Goal: Task Accomplishment & Management: Complete application form

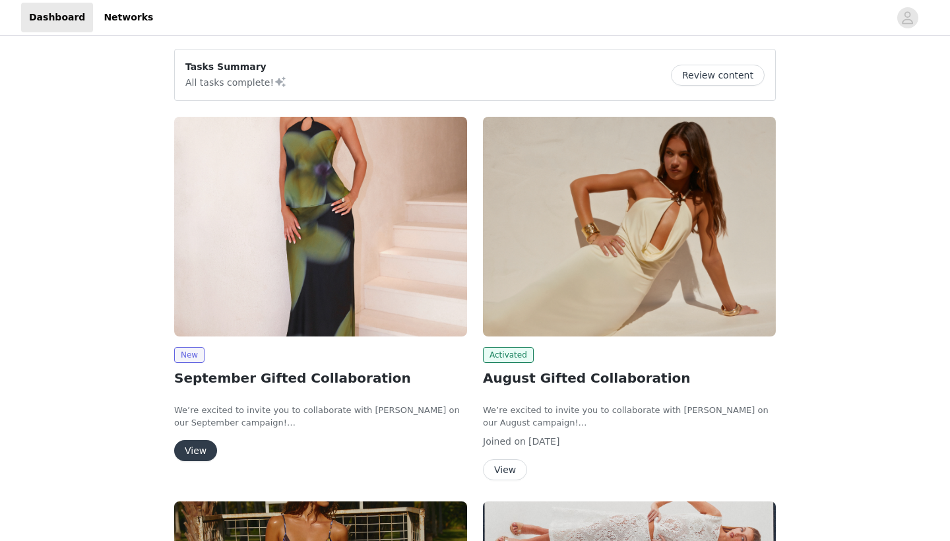
click at [201, 447] on button "View" at bounding box center [195, 450] width 43 height 21
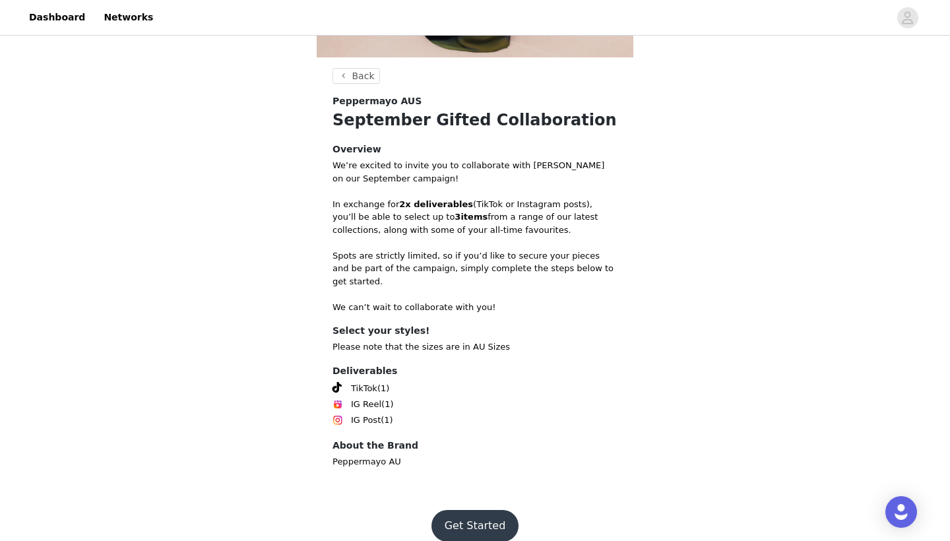
scroll to position [376, 0]
click at [476, 511] on button "Get Started" at bounding box center [475, 527] width 88 height 32
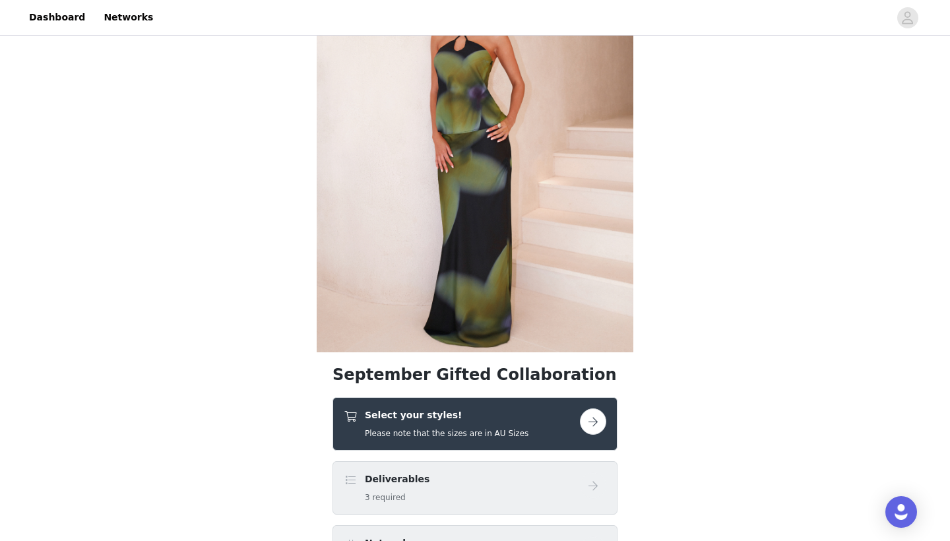
scroll to position [296, 0]
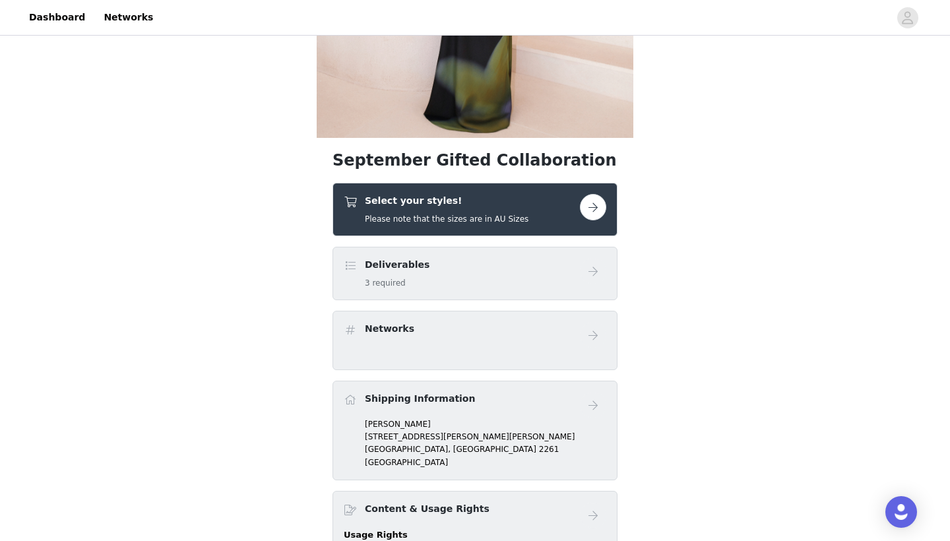
click at [596, 211] on button "button" at bounding box center [593, 207] width 26 height 26
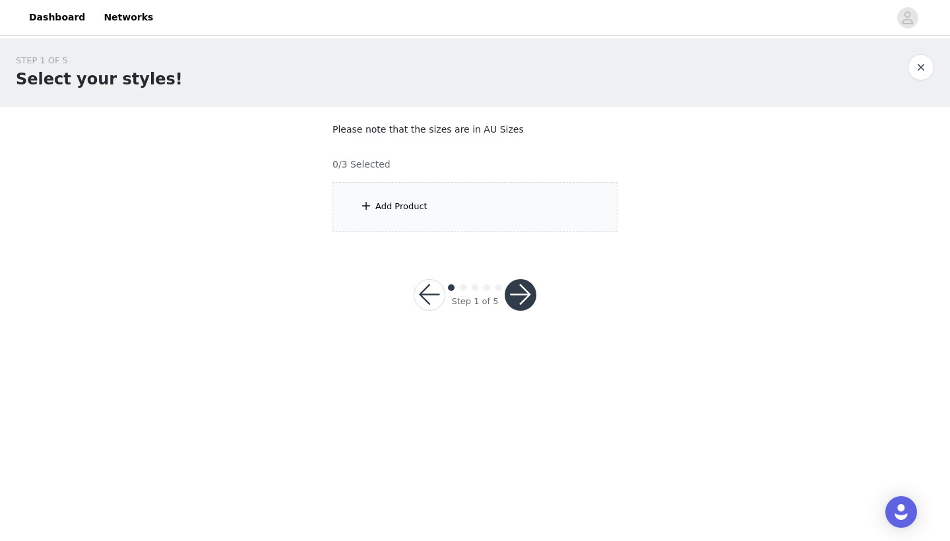
click at [522, 210] on div "Add Product" at bounding box center [474, 206] width 285 height 49
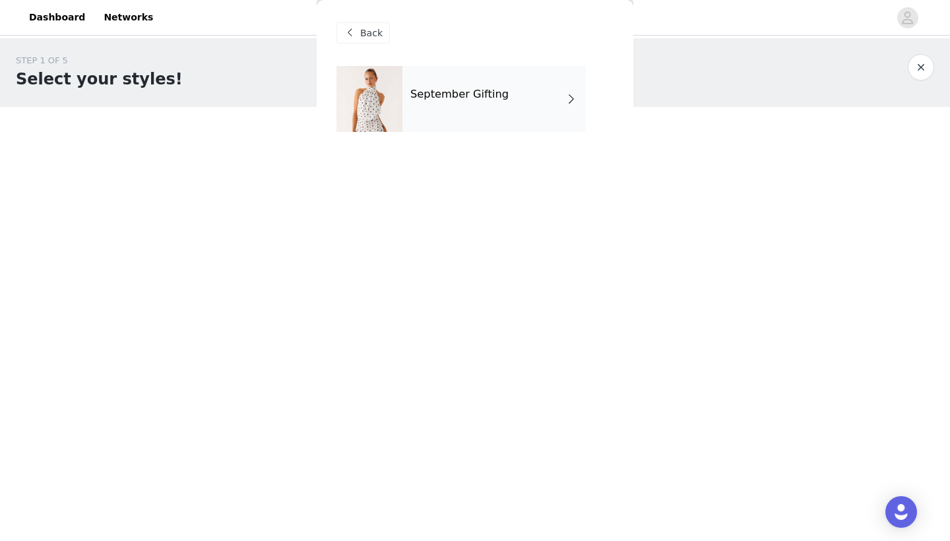
click at [507, 109] on div "September Gifting" at bounding box center [493, 99] width 183 height 66
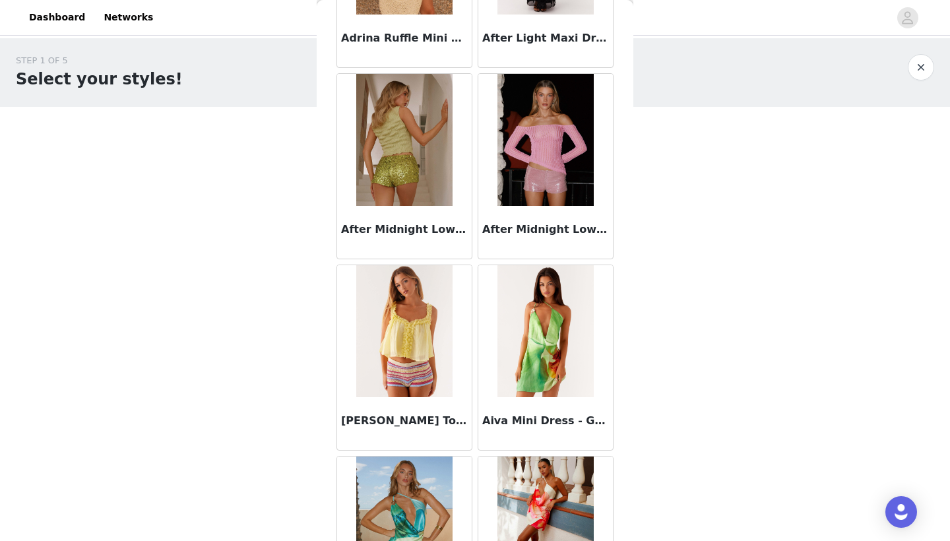
scroll to position [568, 0]
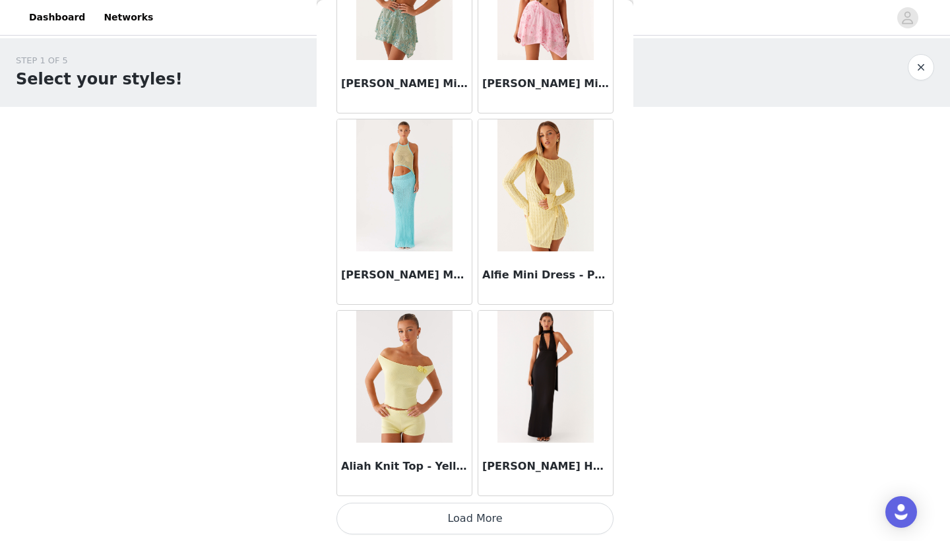
click at [482, 515] on button "Load More" at bounding box center [474, 519] width 277 height 32
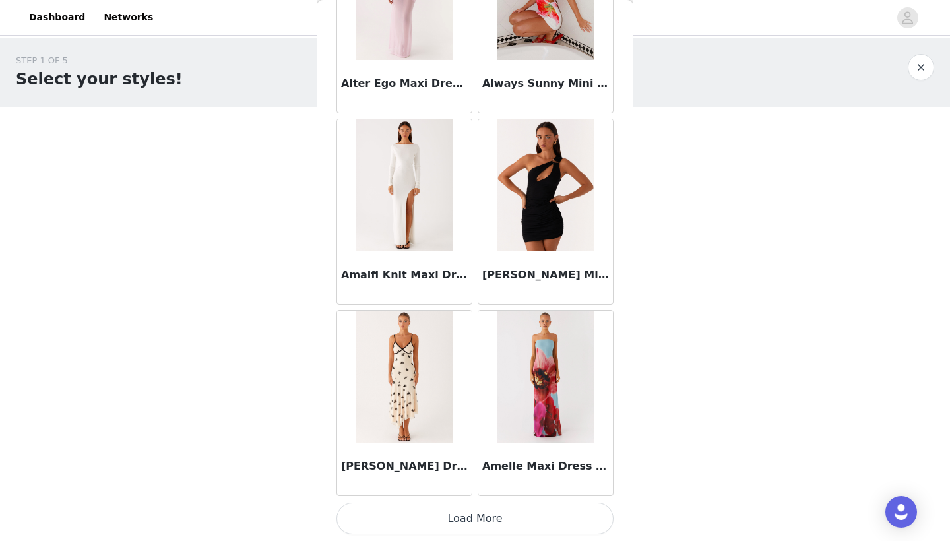
scroll to position [3390, 0]
click at [484, 512] on button "Load More" at bounding box center [474, 519] width 277 height 32
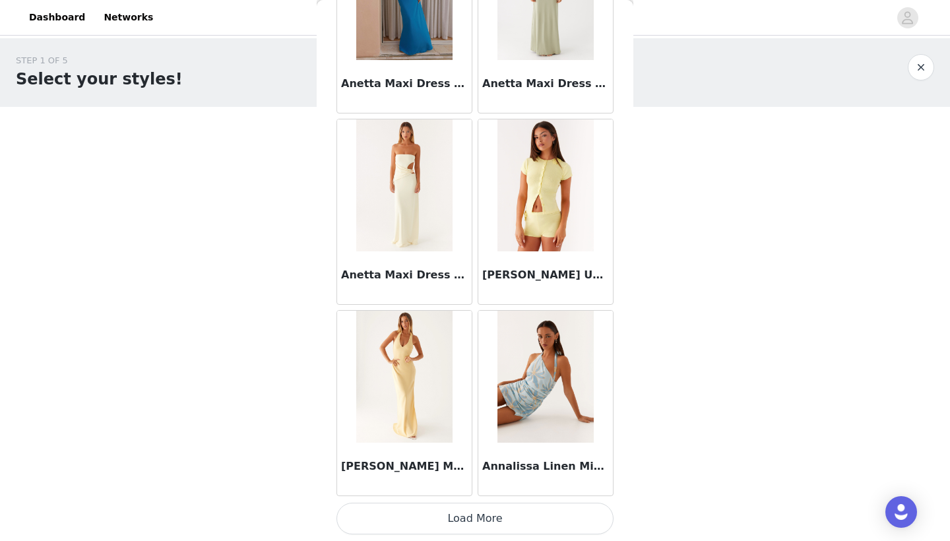
click at [492, 518] on button "Load More" at bounding box center [474, 519] width 277 height 32
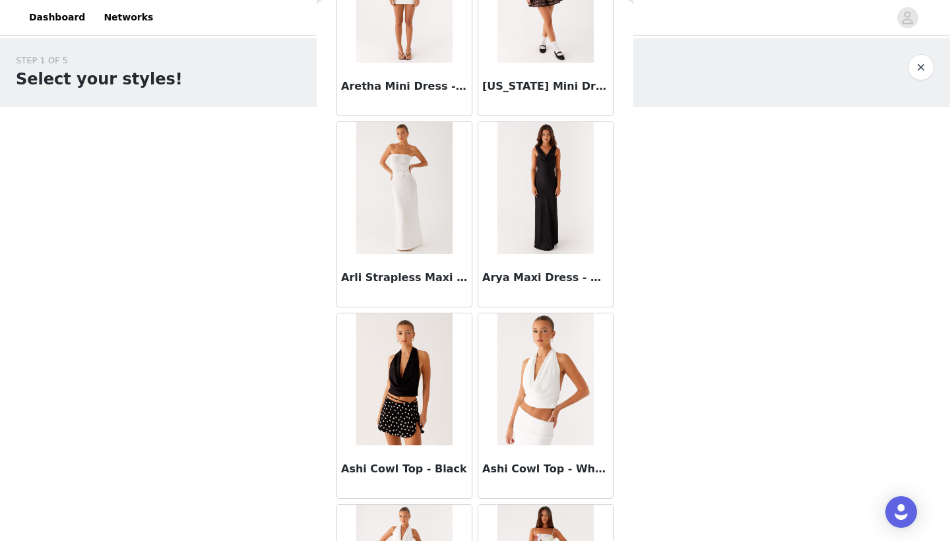
scroll to position [6628, 0]
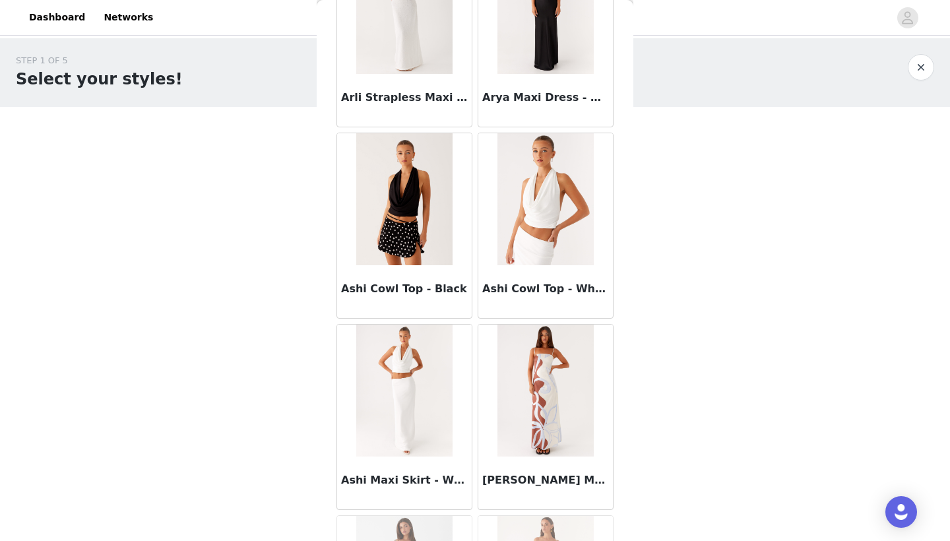
click at [523, 292] on h3 "Ashi Cowl Top - White" at bounding box center [545, 289] width 127 height 16
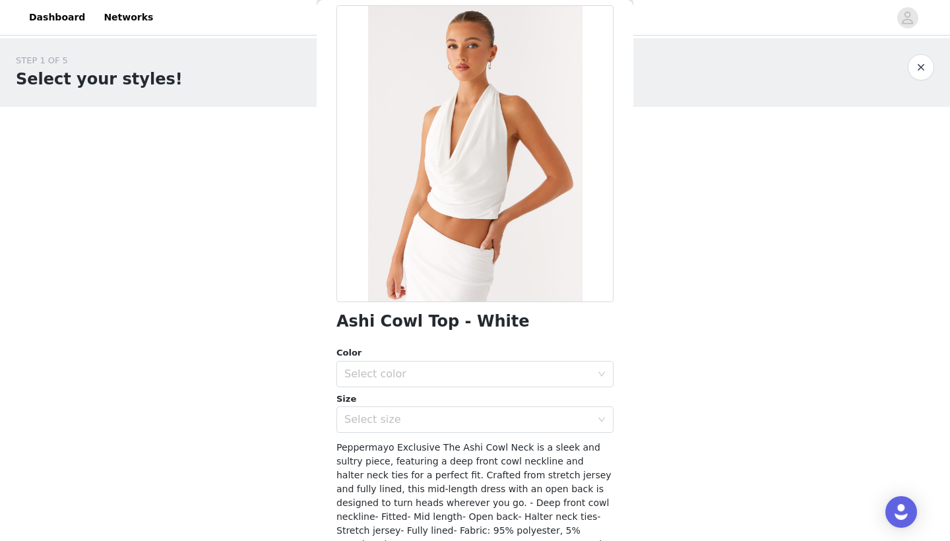
scroll to position [61, 0]
click at [459, 373] on div "Select color" at bounding box center [467, 373] width 247 height 13
click at [437, 401] on li "White" at bounding box center [474, 401] width 277 height 21
click at [435, 418] on div "Select size" at bounding box center [467, 418] width 247 height 13
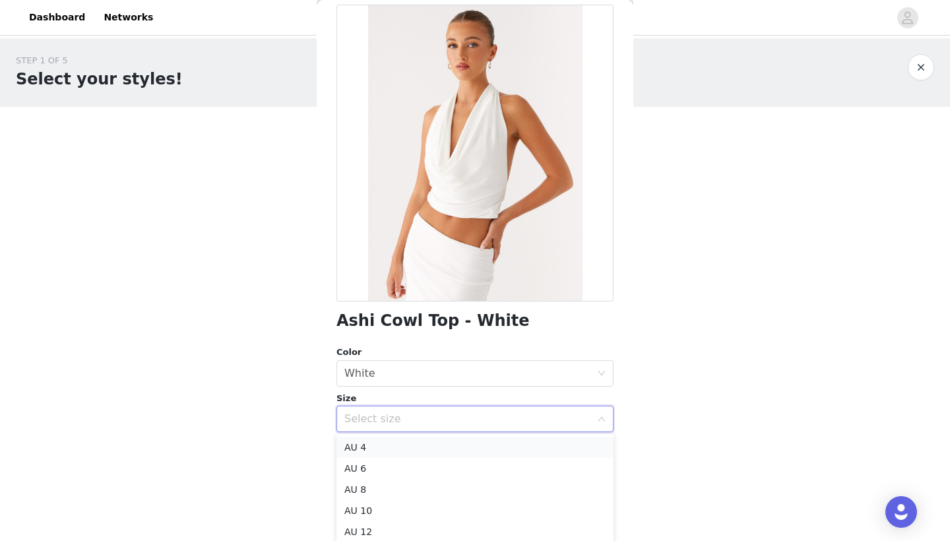
click at [423, 448] on li "AU 4" at bounding box center [474, 447] width 277 height 21
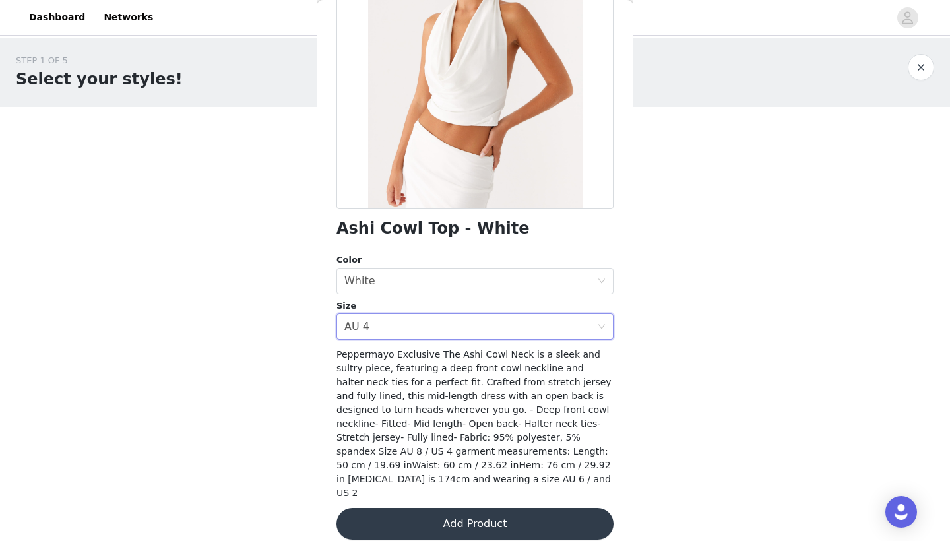
scroll to position [0, 0]
click at [445, 511] on button "Add Product" at bounding box center [474, 524] width 277 height 32
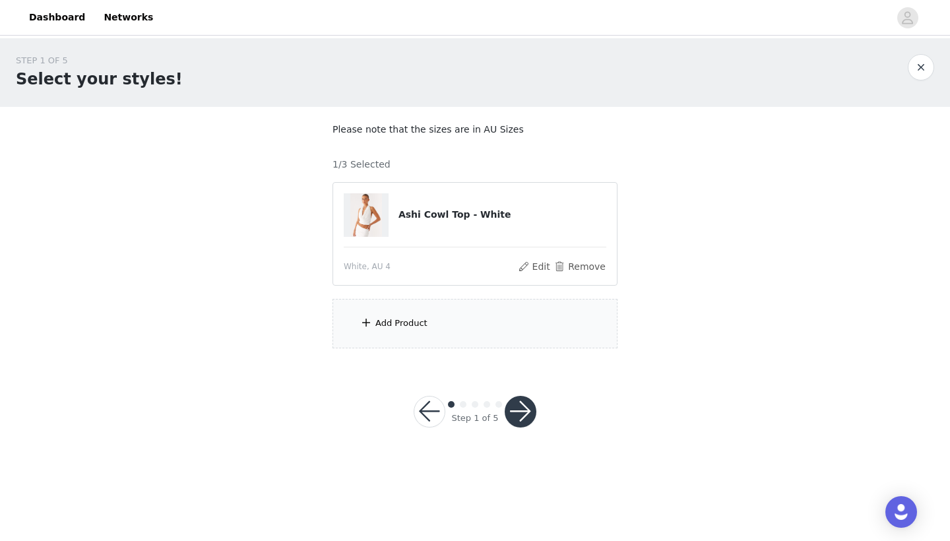
click at [443, 317] on div "Add Product" at bounding box center [474, 323] width 285 height 49
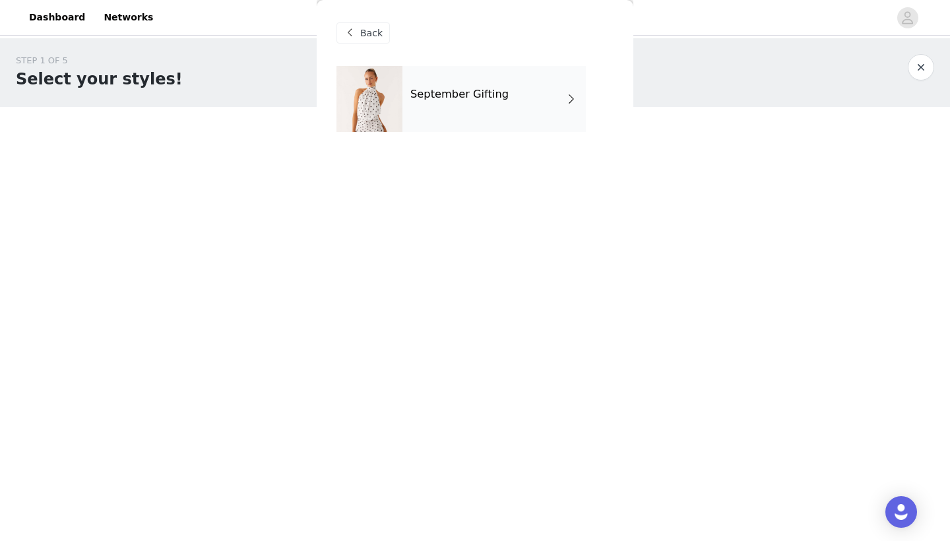
click at [502, 82] on div "September Gifting" at bounding box center [493, 99] width 183 height 66
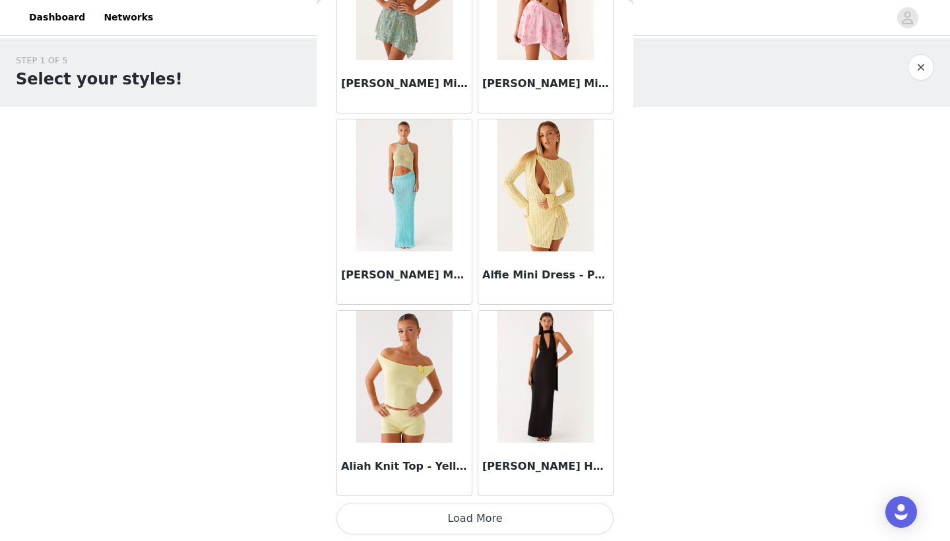
click at [454, 518] on button "Load More" at bounding box center [474, 519] width 277 height 32
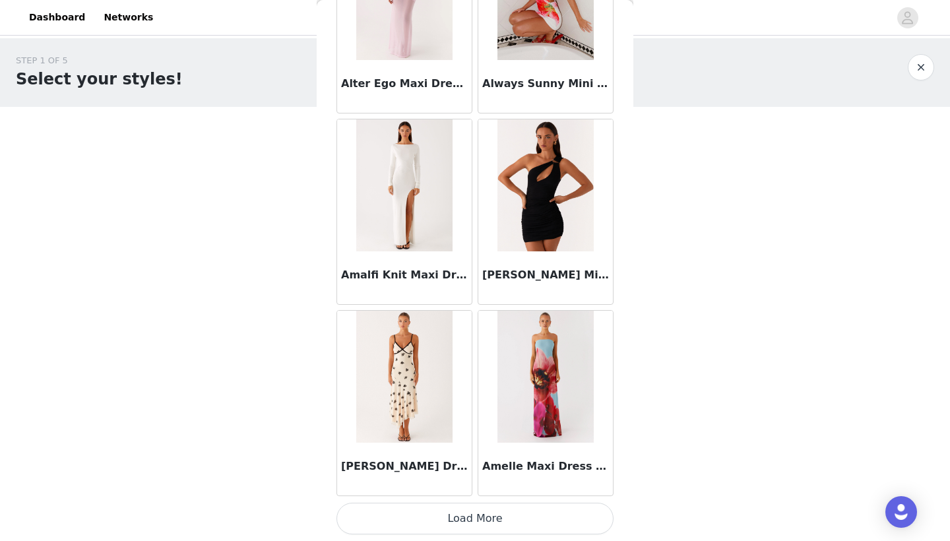
click at [463, 520] on button "Load More" at bounding box center [474, 519] width 277 height 32
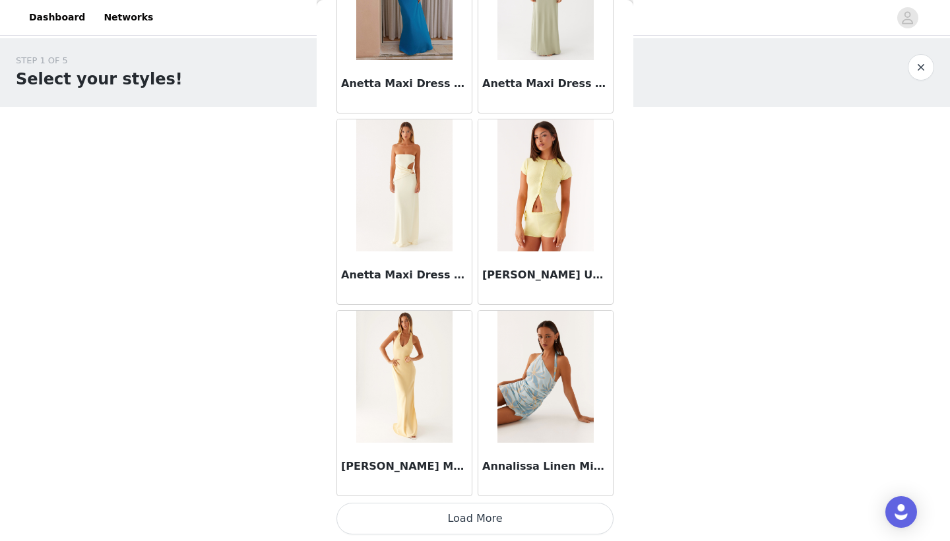
click at [480, 513] on button "Load More" at bounding box center [474, 519] width 277 height 32
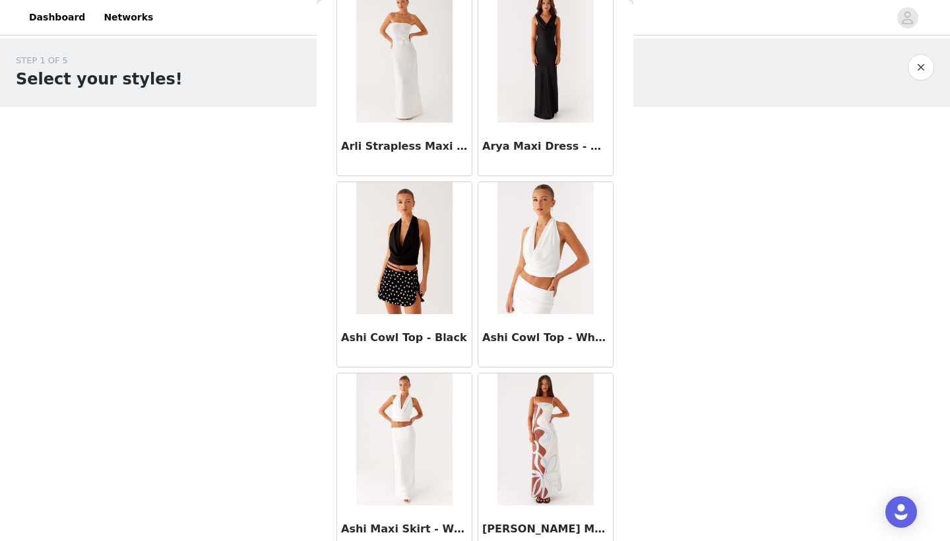
scroll to position [6584, 0]
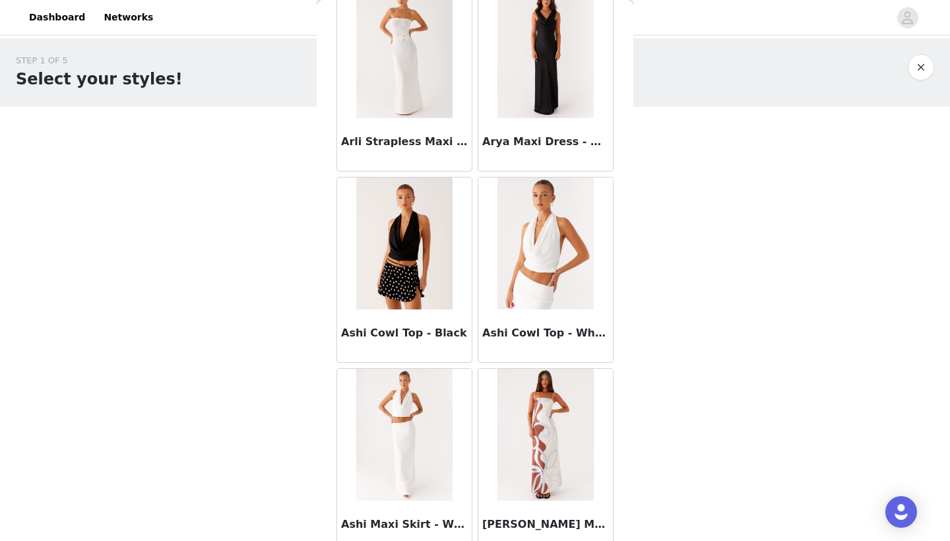
click at [421, 491] on img at bounding box center [404, 435] width 96 height 132
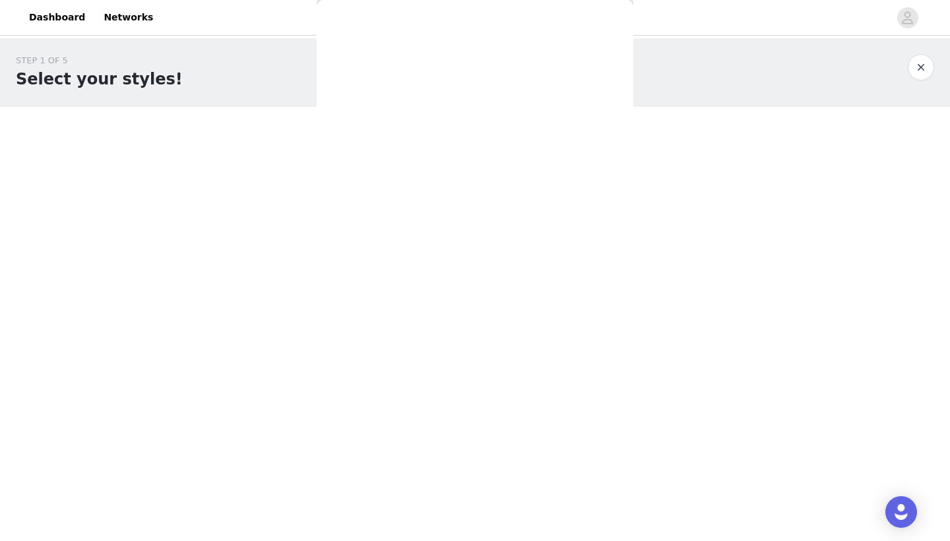
scroll to position [0, 0]
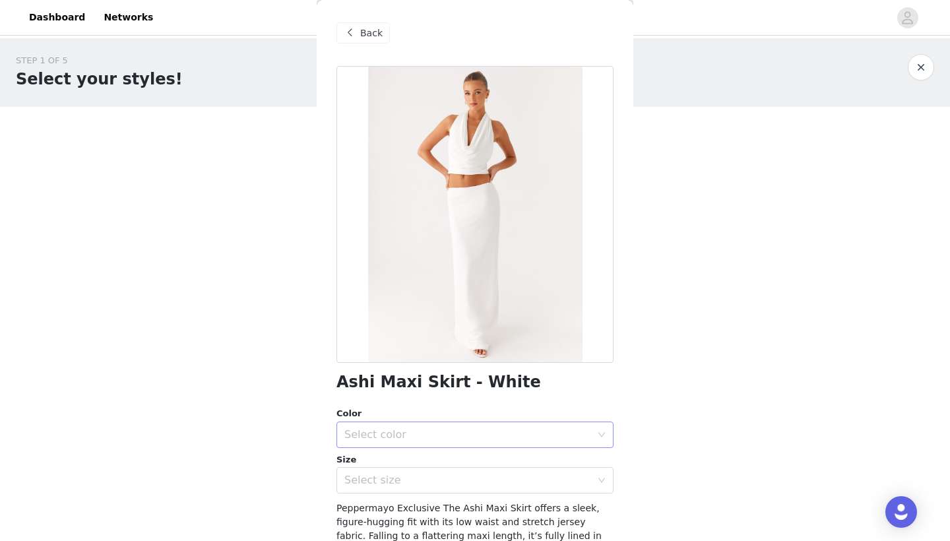
click at [461, 435] on div "Select color" at bounding box center [467, 434] width 247 height 13
click at [431, 464] on li "White" at bounding box center [474, 462] width 277 height 21
click at [430, 487] on div "Select size" at bounding box center [470, 480] width 253 height 25
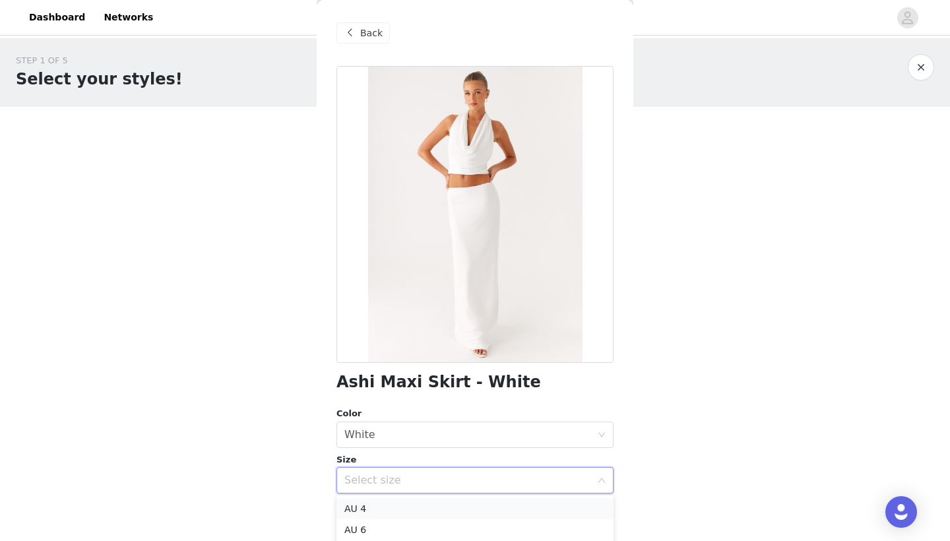
click at [401, 502] on li "AU 4" at bounding box center [474, 508] width 277 height 21
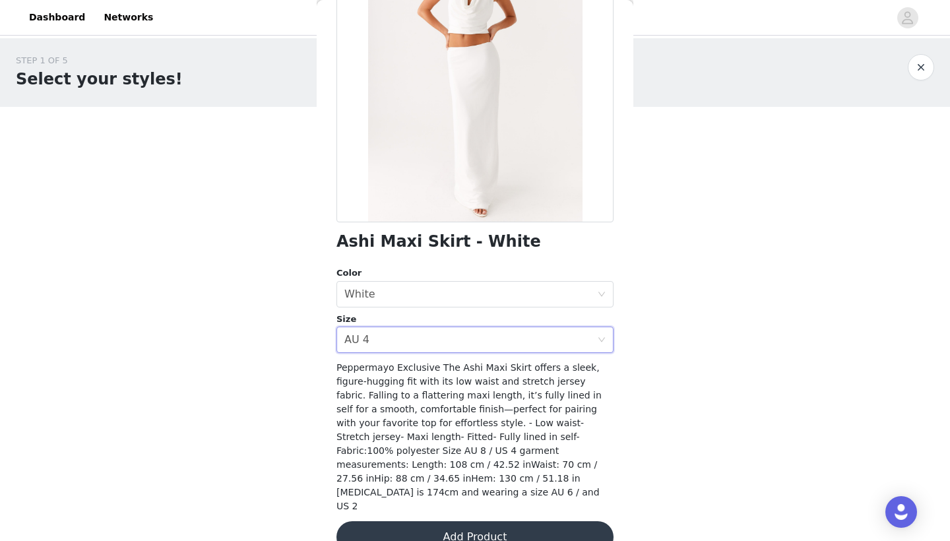
scroll to position [140, 0]
click at [418, 522] on button "Add Product" at bounding box center [474, 538] width 277 height 32
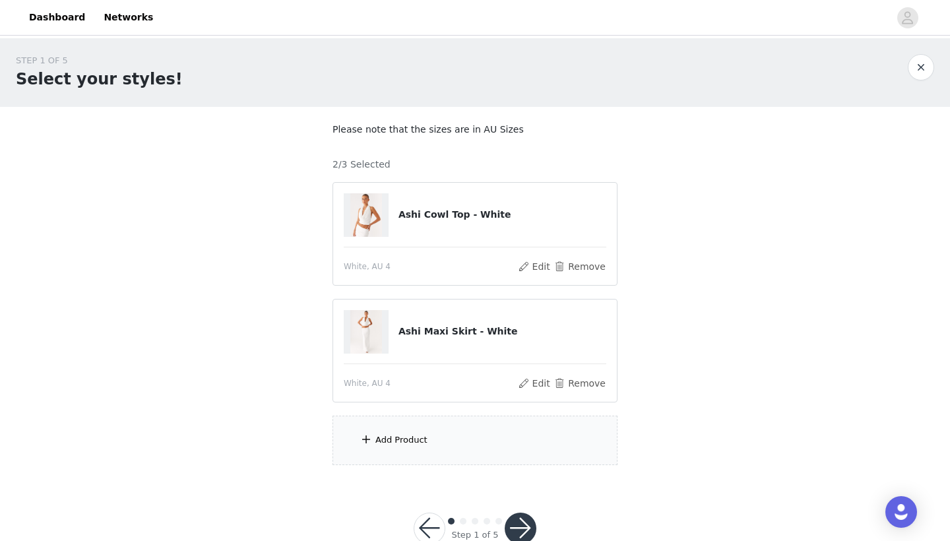
click at [466, 445] on div "Add Product" at bounding box center [474, 440] width 285 height 49
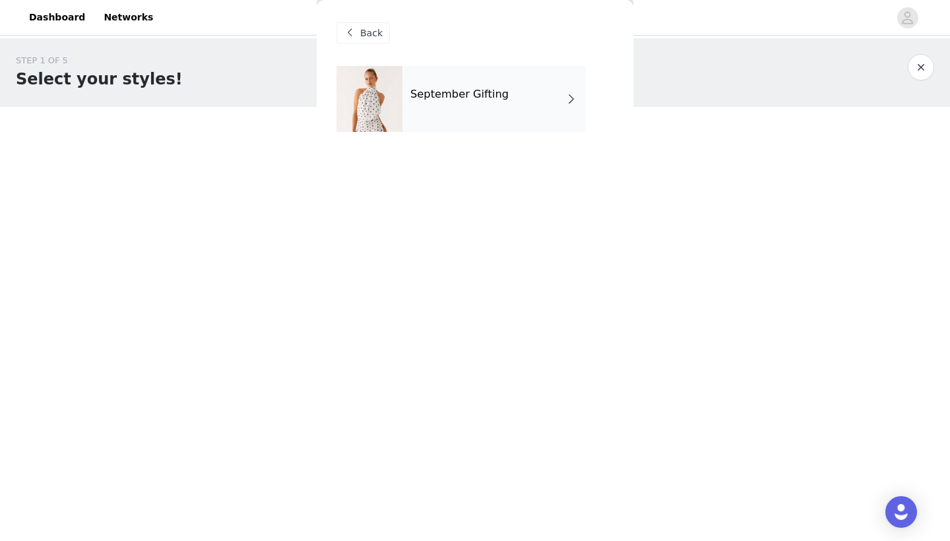
click at [507, 88] on div "September Gifting" at bounding box center [493, 99] width 183 height 66
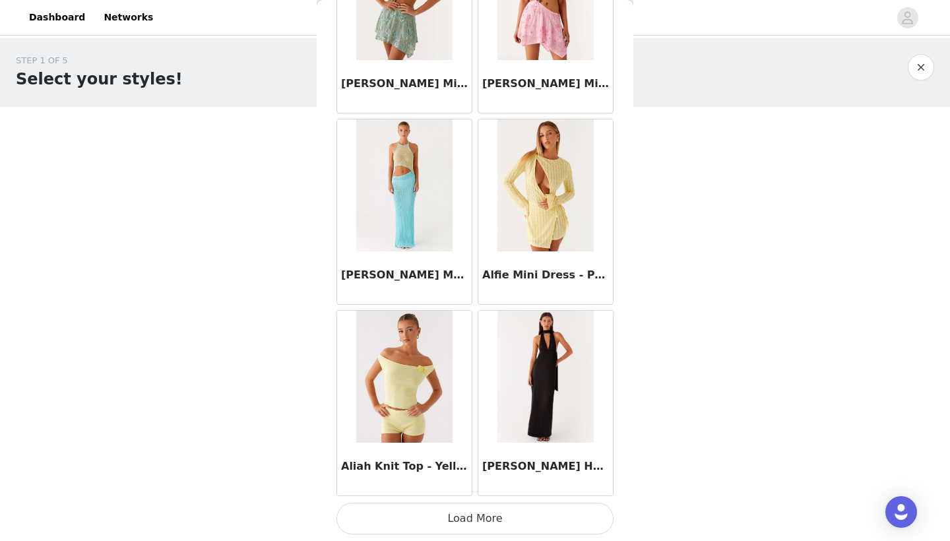
click at [464, 518] on button "Load More" at bounding box center [474, 519] width 277 height 32
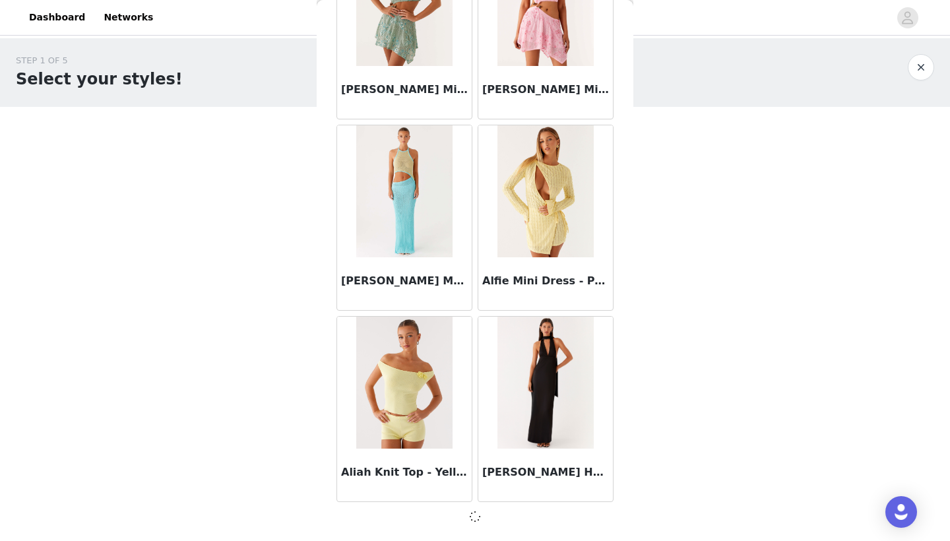
scroll to position [1472, 0]
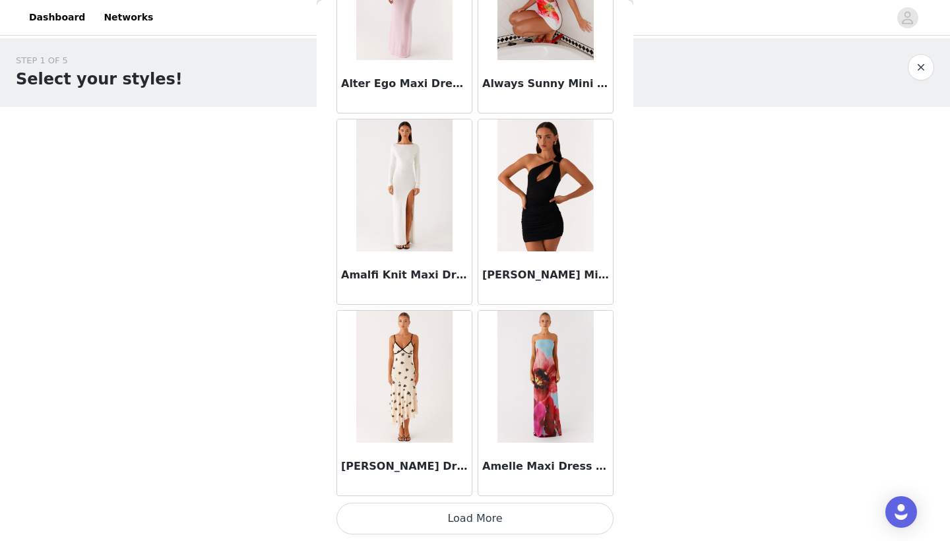
click at [471, 516] on button "Load More" at bounding box center [474, 519] width 277 height 32
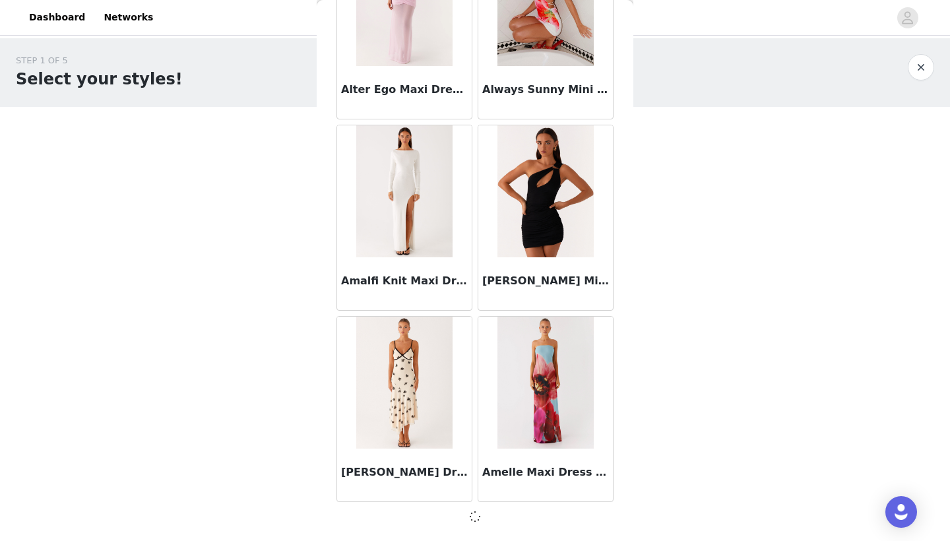
scroll to position [3384, 0]
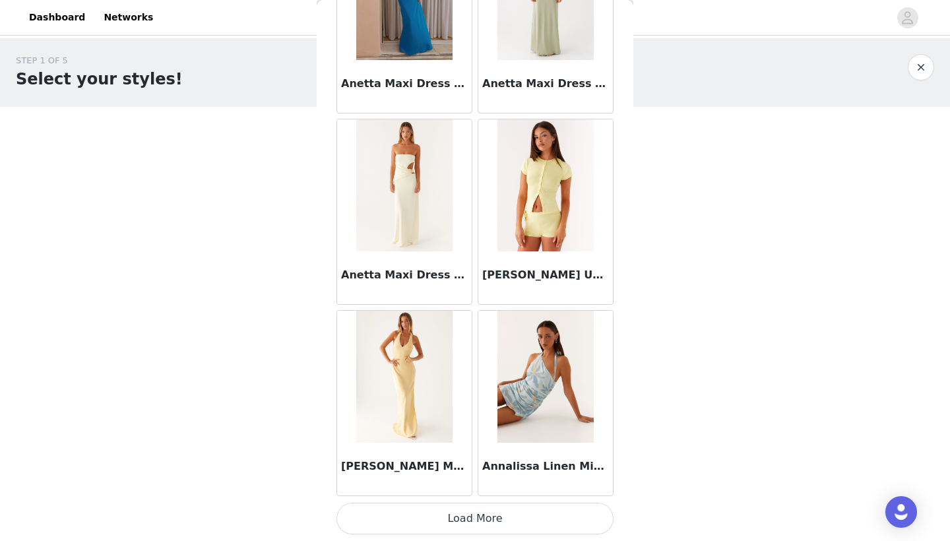
click at [479, 517] on button "Load More" at bounding box center [474, 519] width 277 height 32
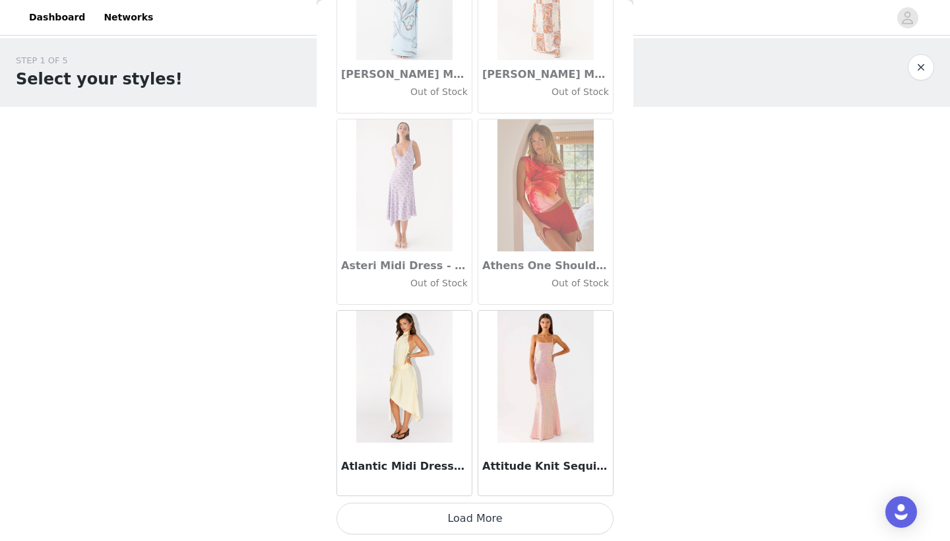
scroll to position [7216, 0]
click at [478, 518] on button "Load More" at bounding box center [474, 519] width 277 height 32
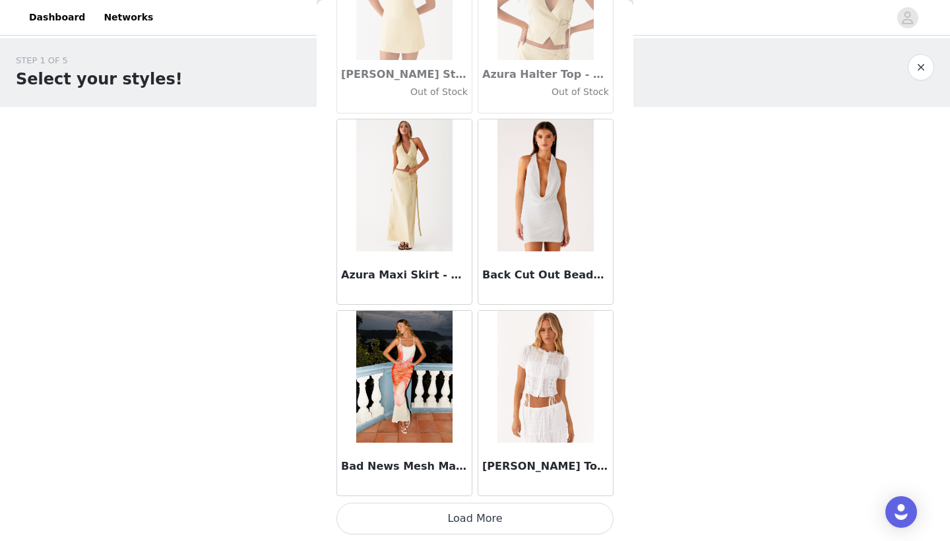
scroll to position [3, 0]
click at [489, 524] on button "Load More" at bounding box center [474, 519] width 277 height 32
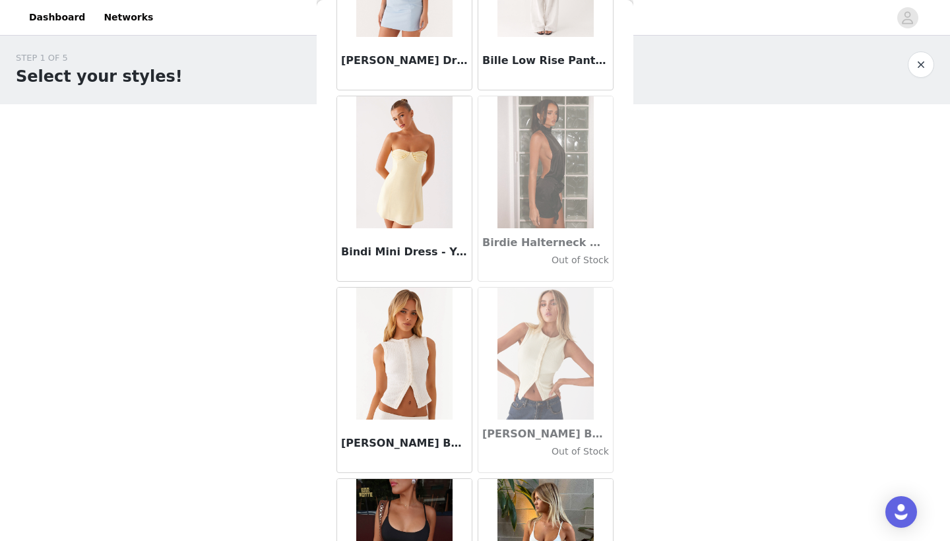
scroll to position [10780, 0]
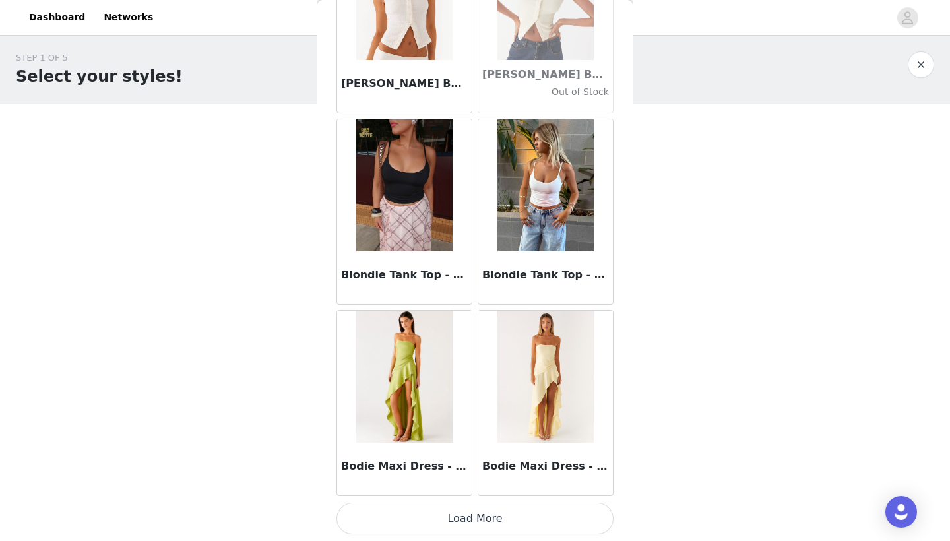
click at [499, 520] on button "Load More" at bounding box center [474, 519] width 277 height 32
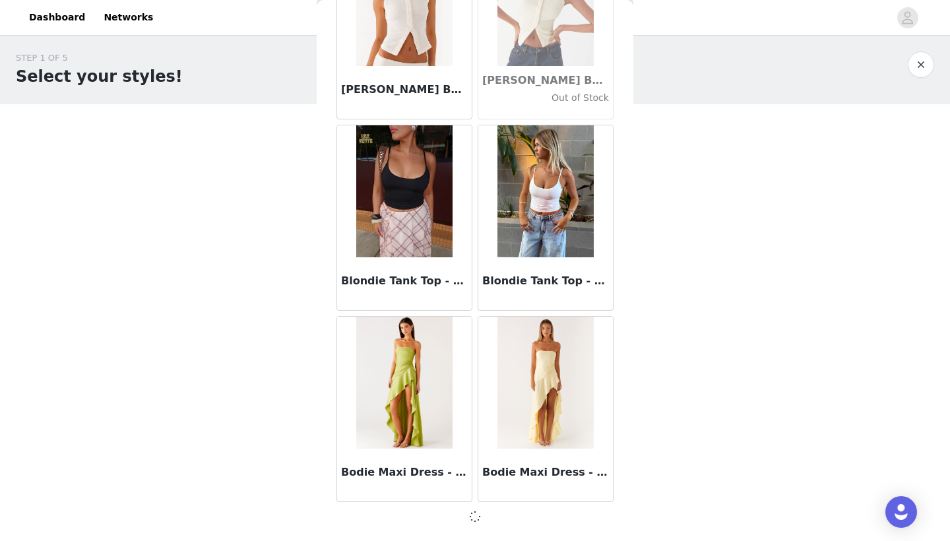
scroll to position [11035, 0]
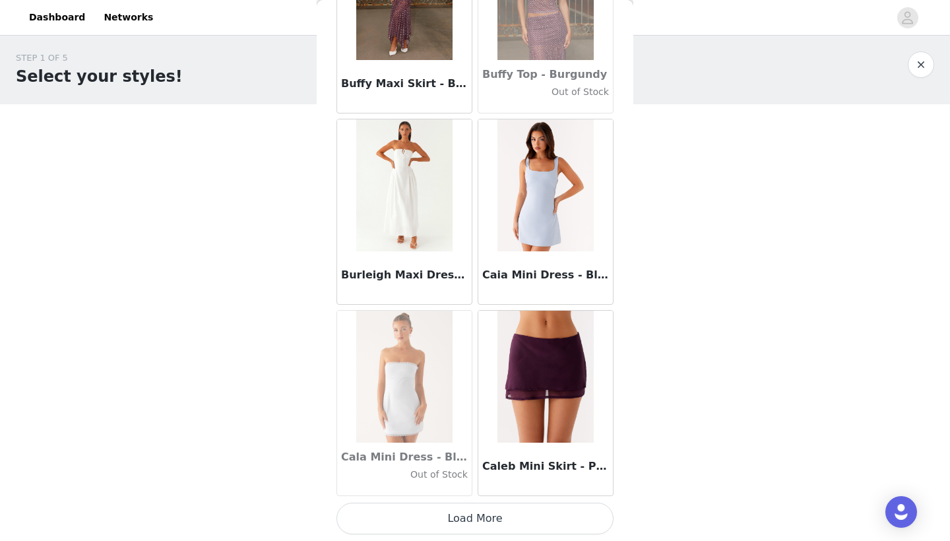
click at [478, 529] on button "Load More" at bounding box center [474, 519] width 277 height 32
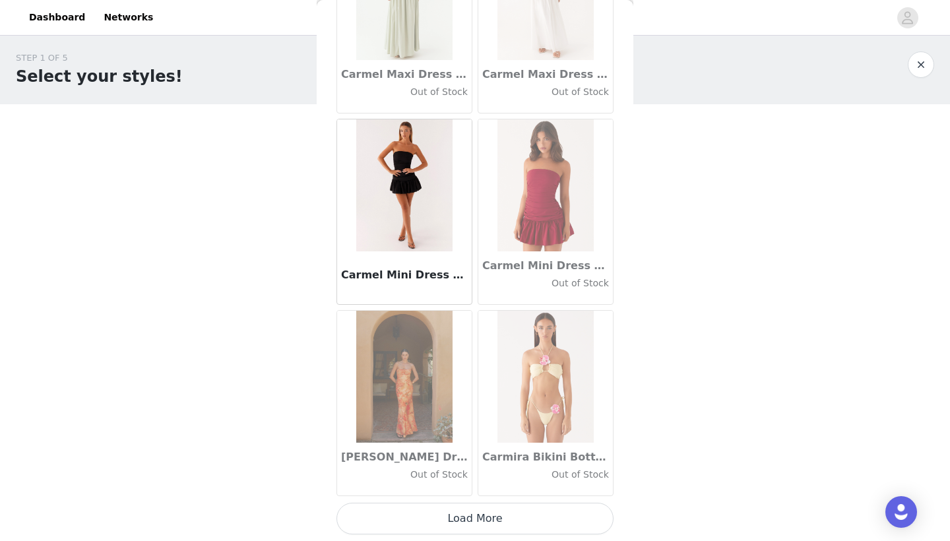
scroll to position [14867, 0]
click at [493, 516] on button "Load More" at bounding box center [474, 519] width 277 height 32
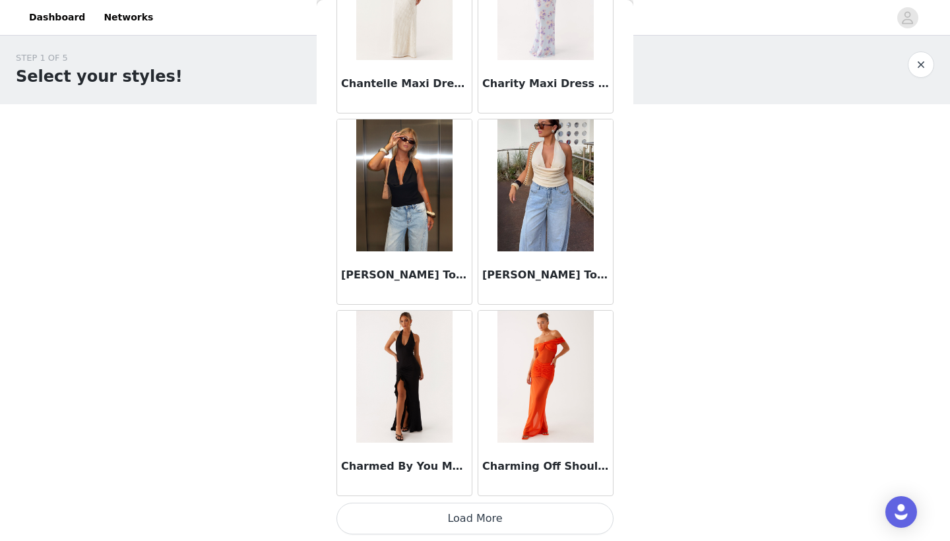
click at [475, 520] on button "Load More" at bounding box center [474, 519] width 277 height 32
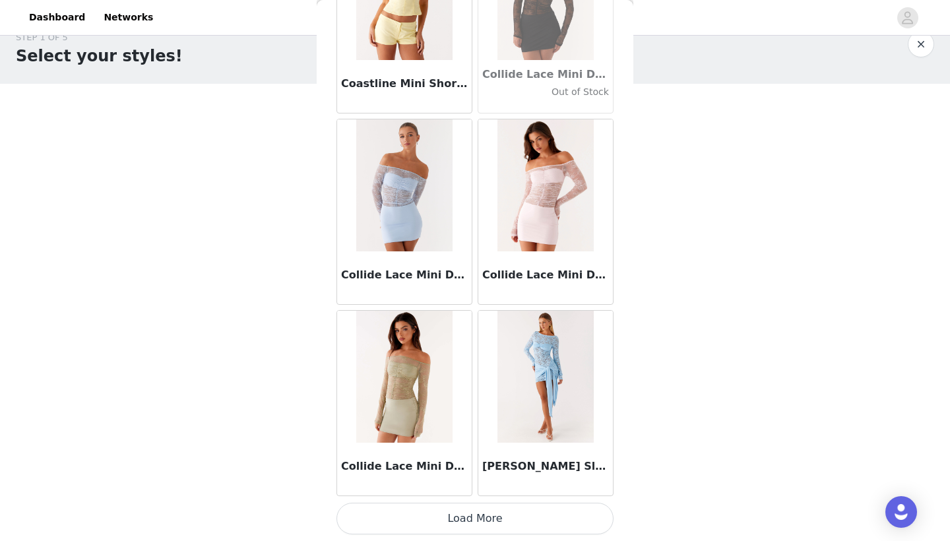
scroll to position [24, 0]
click at [489, 515] on button "Load More" at bounding box center [474, 519] width 277 height 32
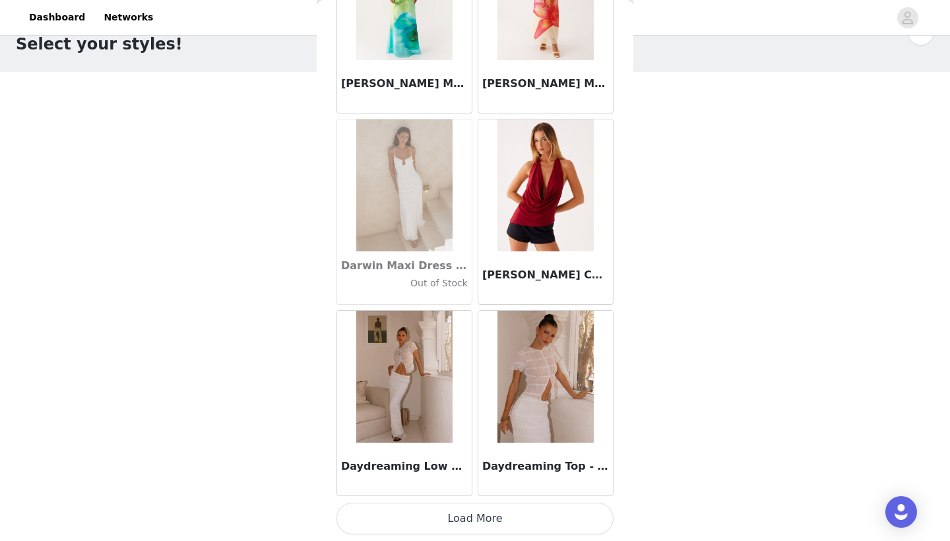
scroll to position [34, 0]
click at [485, 511] on button "Load More" at bounding box center [474, 519] width 277 height 32
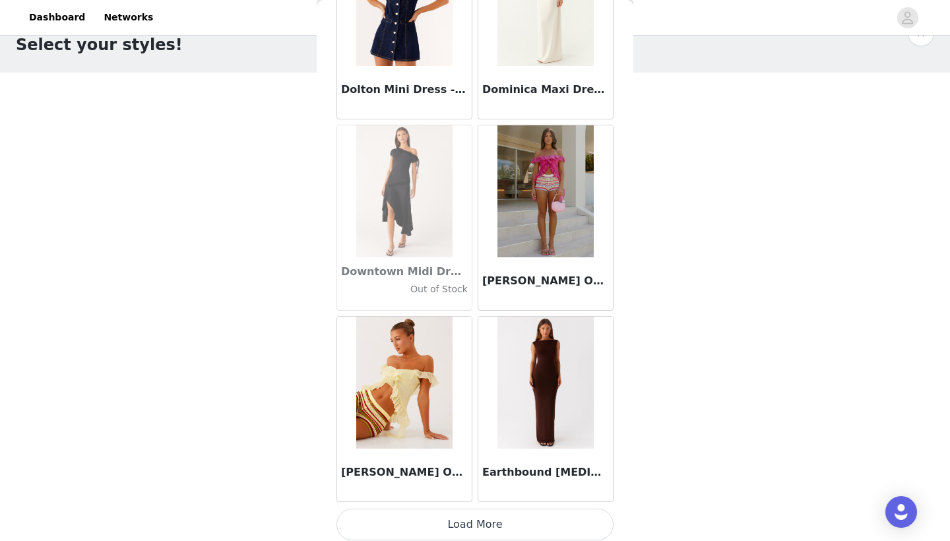
scroll to position [22514, 0]
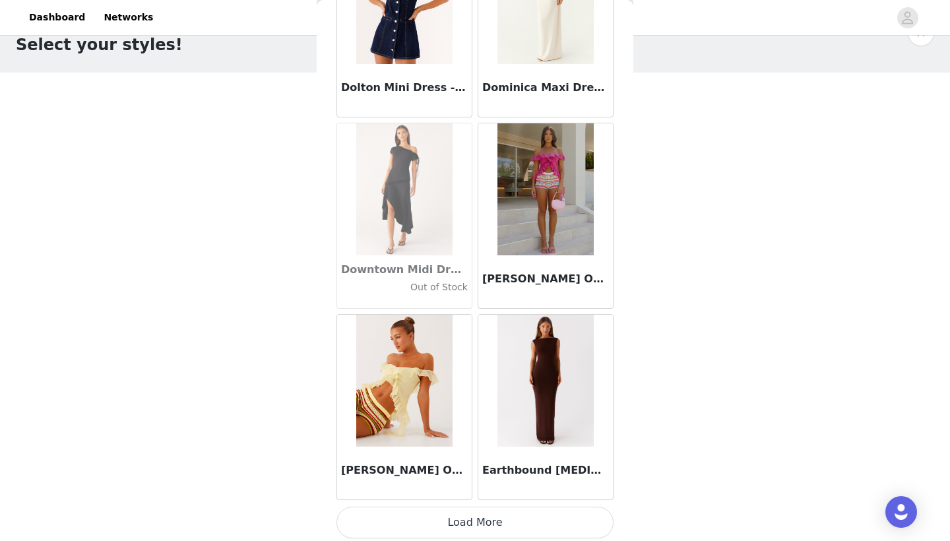
click at [499, 520] on button "Load More" at bounding box center [474, 523] width 277 height 32
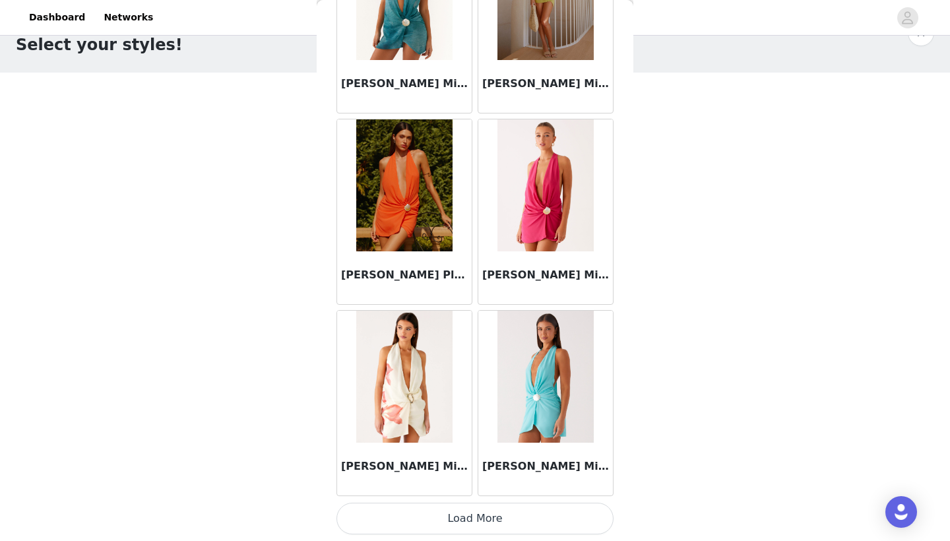
click at [478, 518] on button "Load More" at bounding box center [474, 519] width 277 height 32
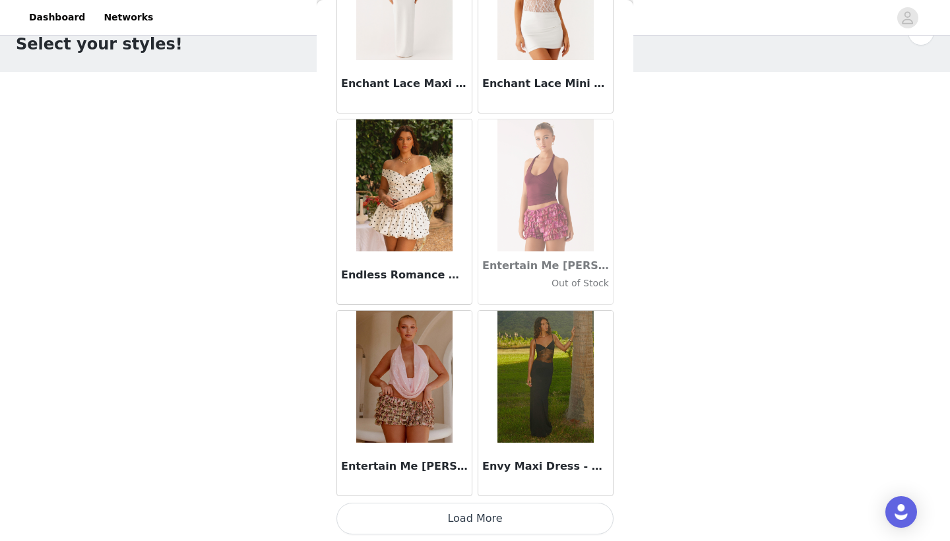
scroll to position [34, 0]
click at [421, 526] on button "Load More" at bounding box center [474, 519] width 277 height 32
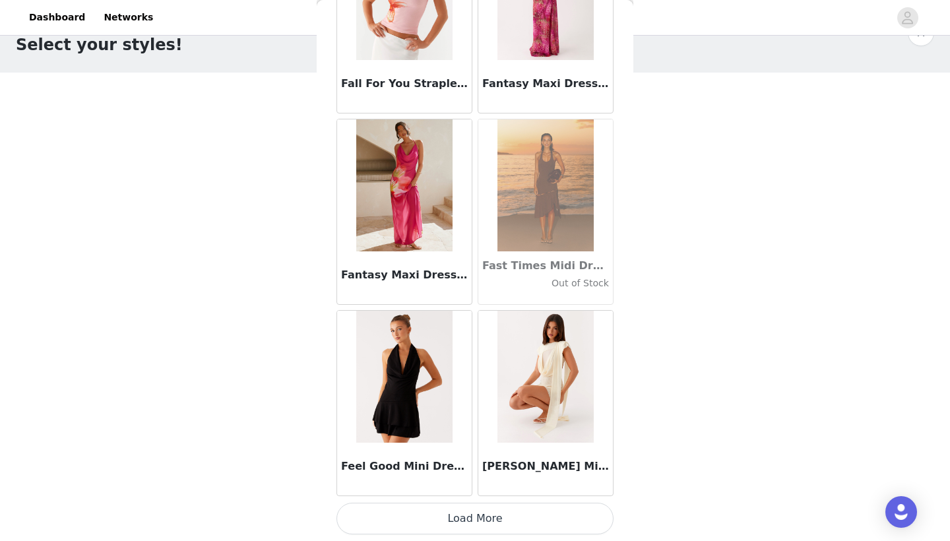
click at [477, 523] on button "Load More" at bounding box center [474, 519] width 277 height 32
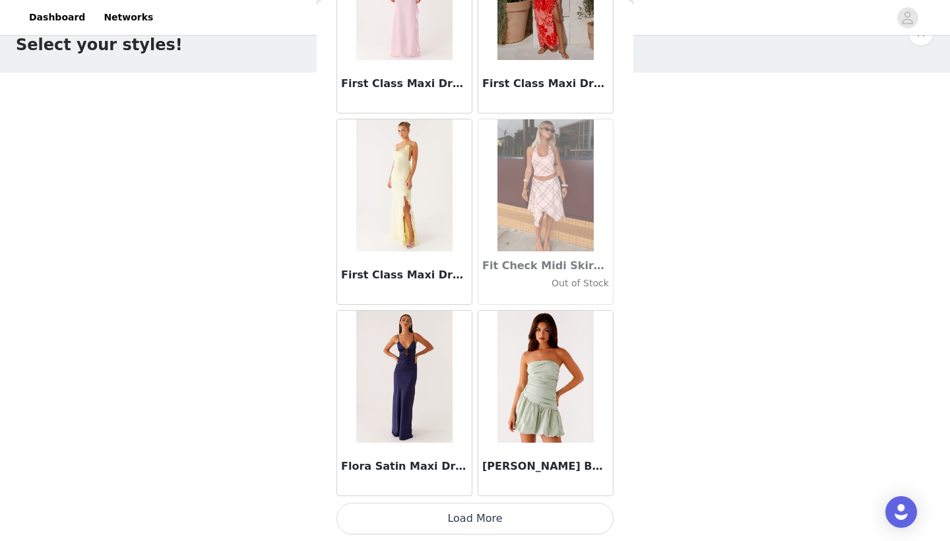
click at [452, 526] on button "Load More" at bounding box center [474, 519] width 277 height 32
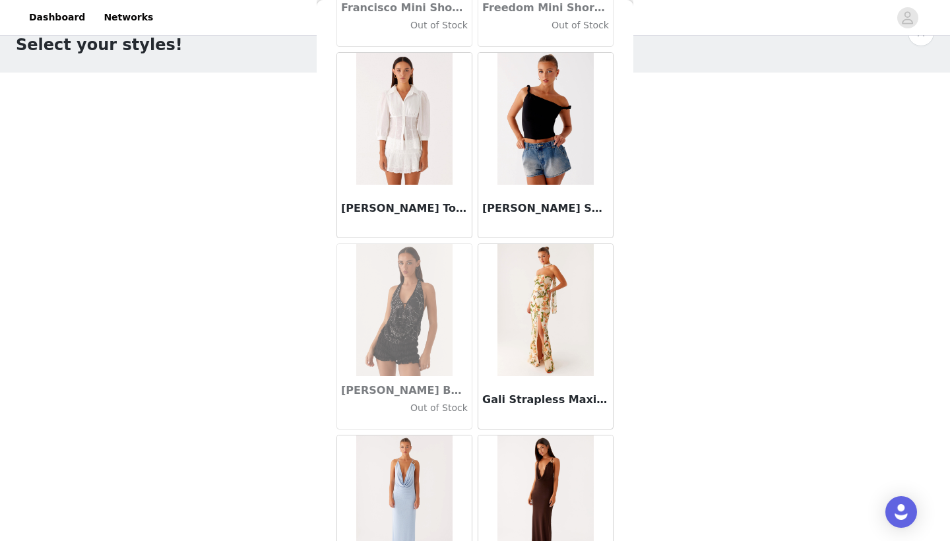
scroll to position [31230, 0]
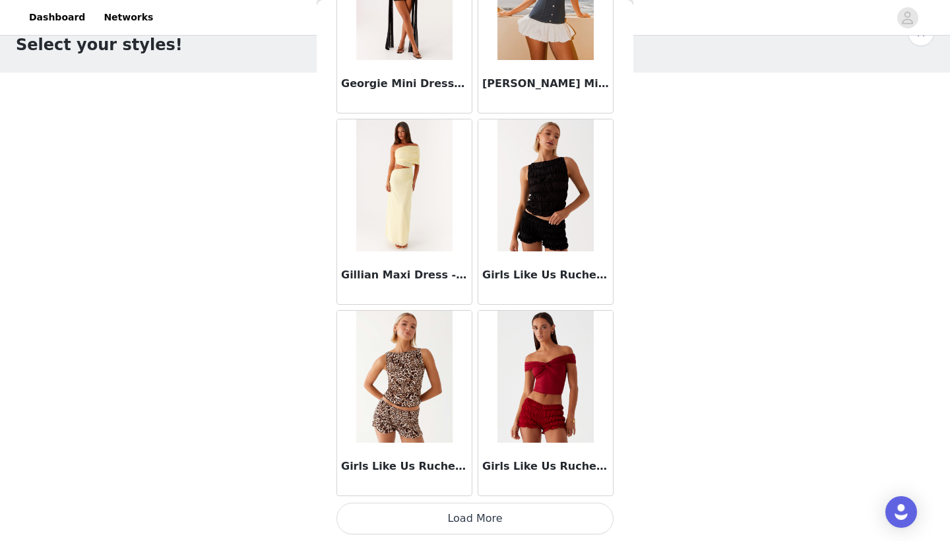
click at [483, 517] on button "Load More" at bounding box center [474, 519] width 277 height 32
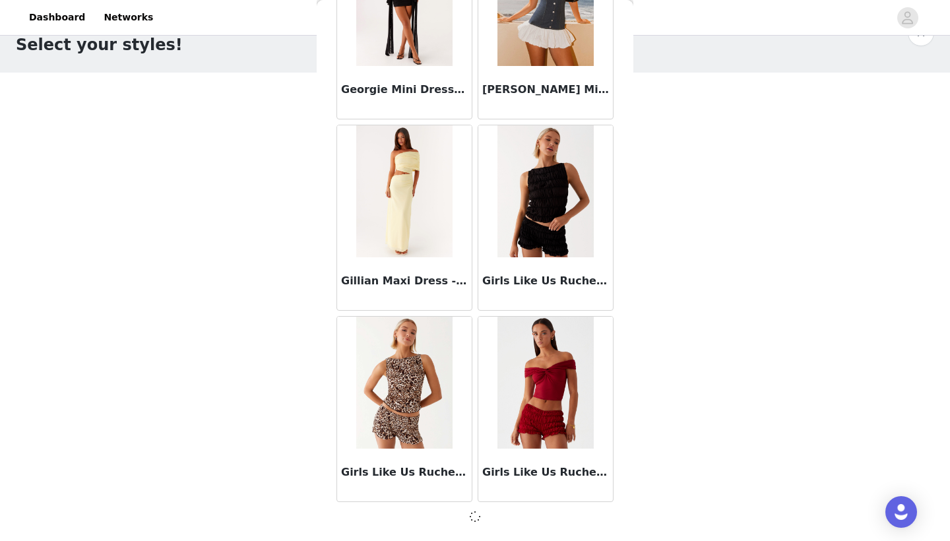
scroll to position [32076, 0]
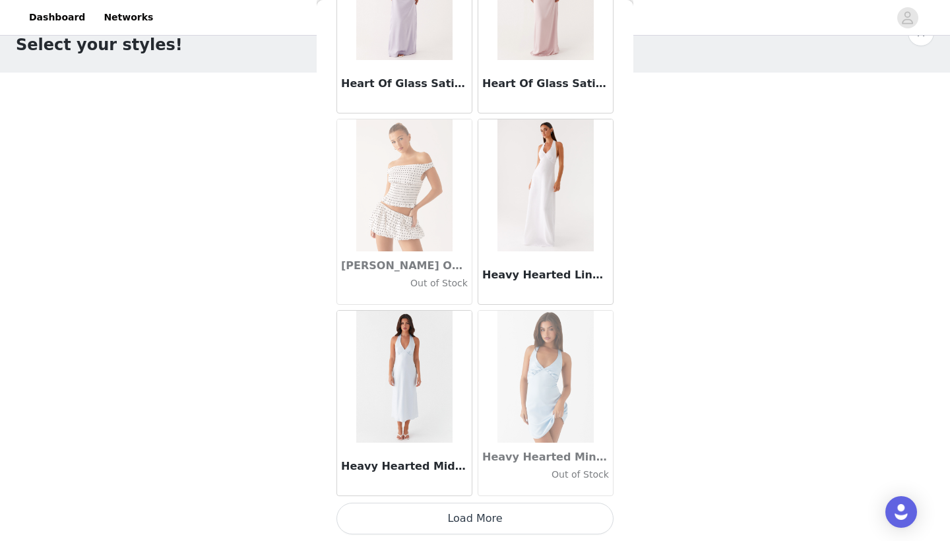
click at [482, 514] on button "Load More" at bounding box center [474, 519] width 277 height 32
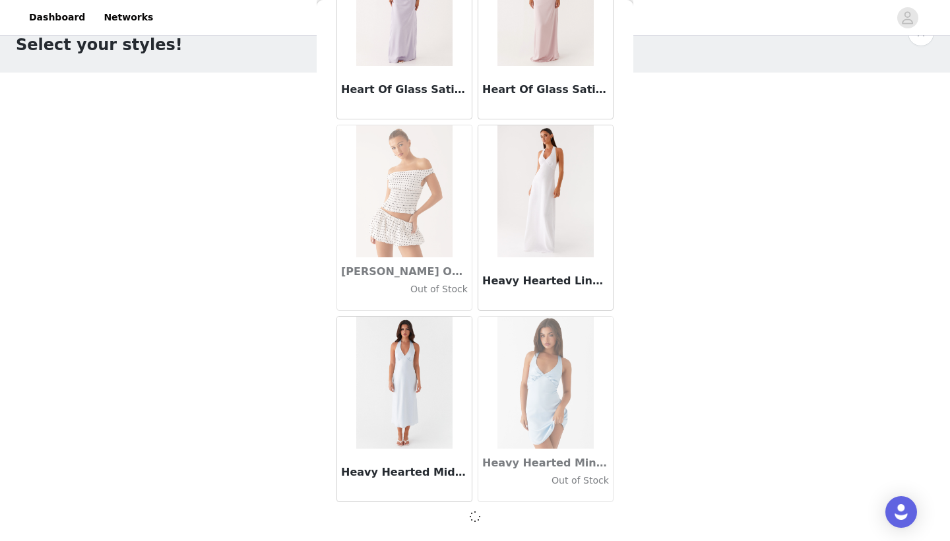
scroll to position [33989, 0]
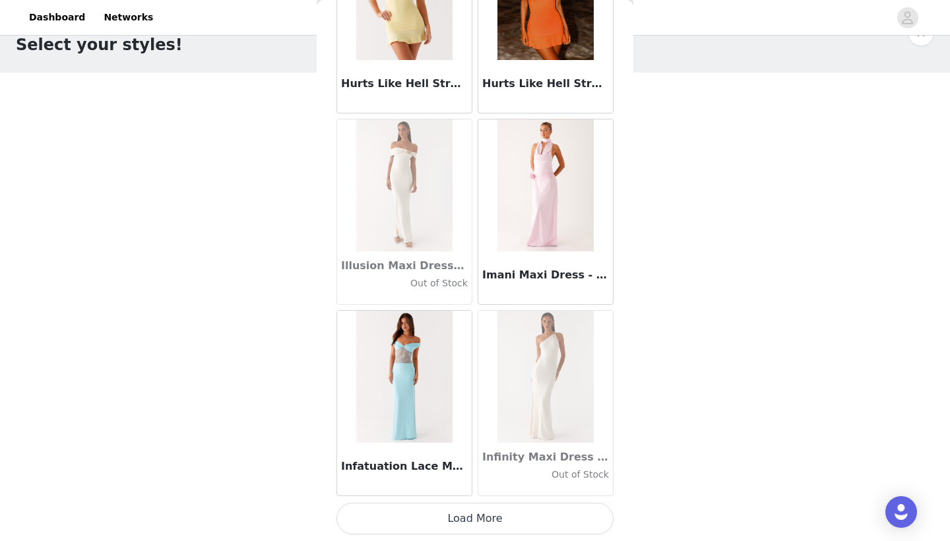
click at [478, 526] on button "Load More" at bounding box center [474, 519] width 277 height 32
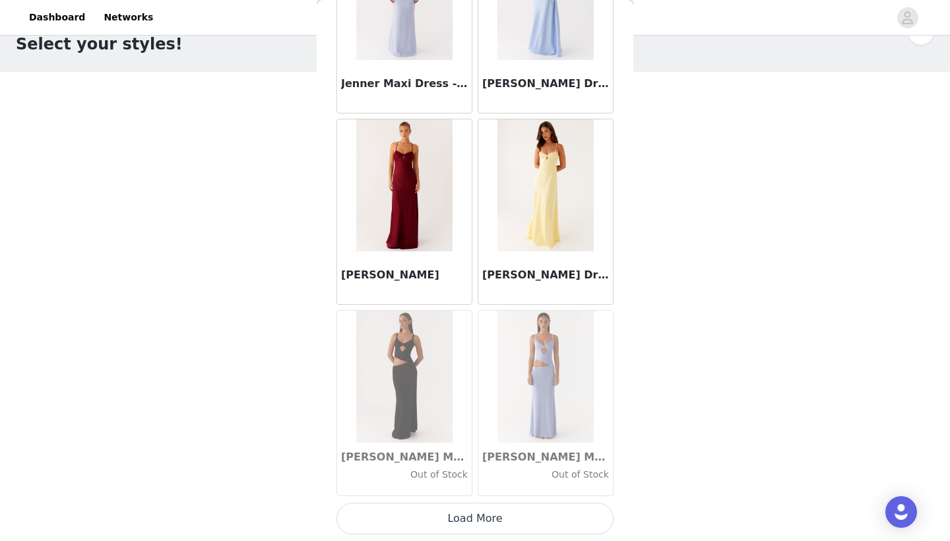
scroll to position [34, 0]
click at [487, 517] on button "Load More" at bounding box center [474, 519] width 277 height 32
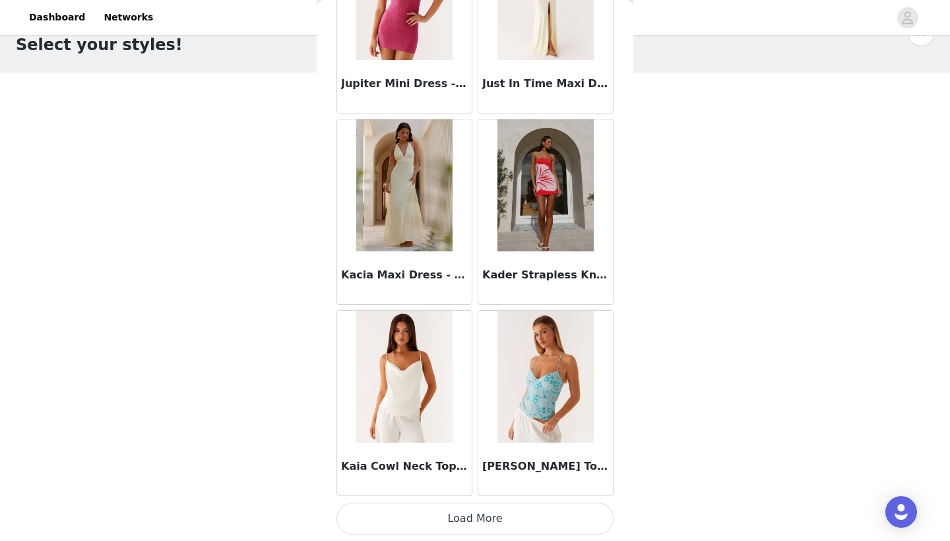
click at [472, 516] on button "Load More" at bounding box center [474, 519] width 277 height 32
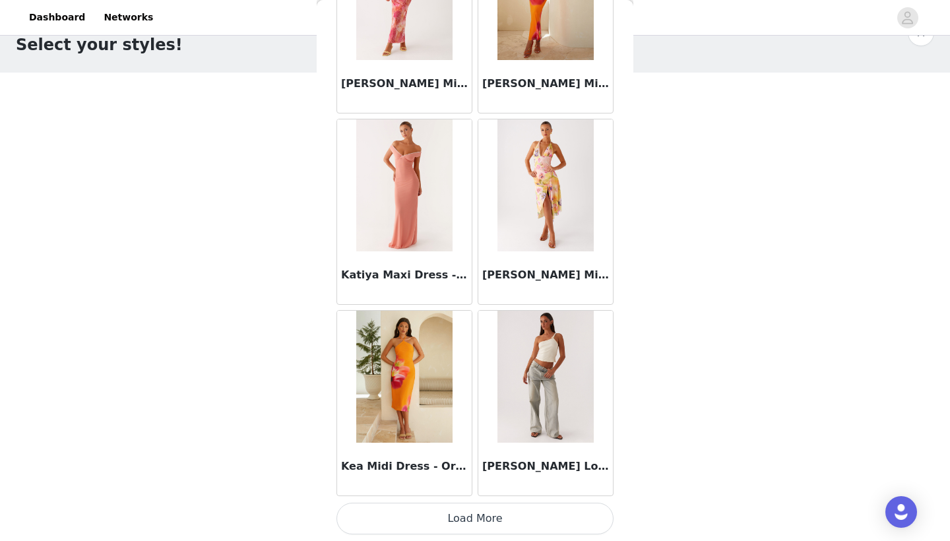
click at [500, 516] on button "Load More" at bounding box center [474, 519] width 277 height 32
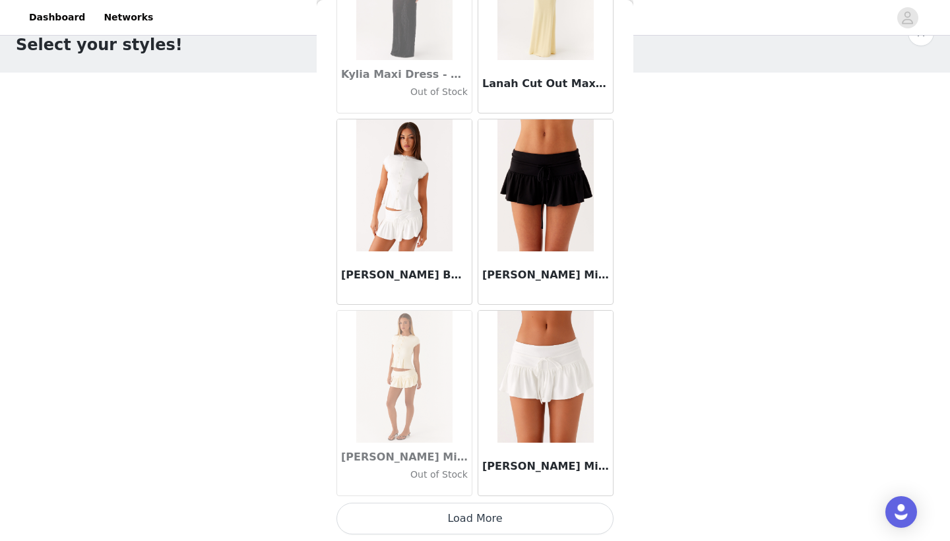
scroll to position [43559, 0]
click at [502, 514] on button "Load More" at bounding box center [474, 519] width 277 height 32
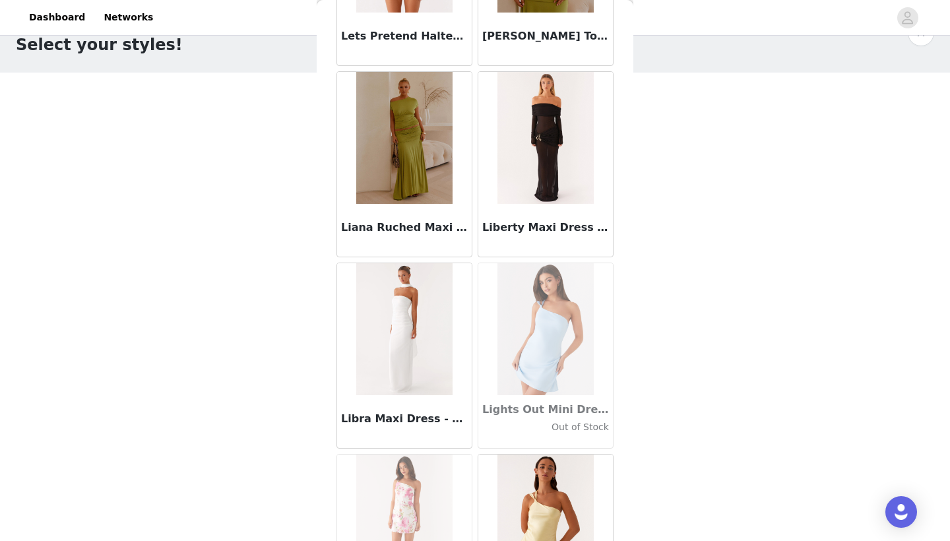
scroll to position [44960, 0]
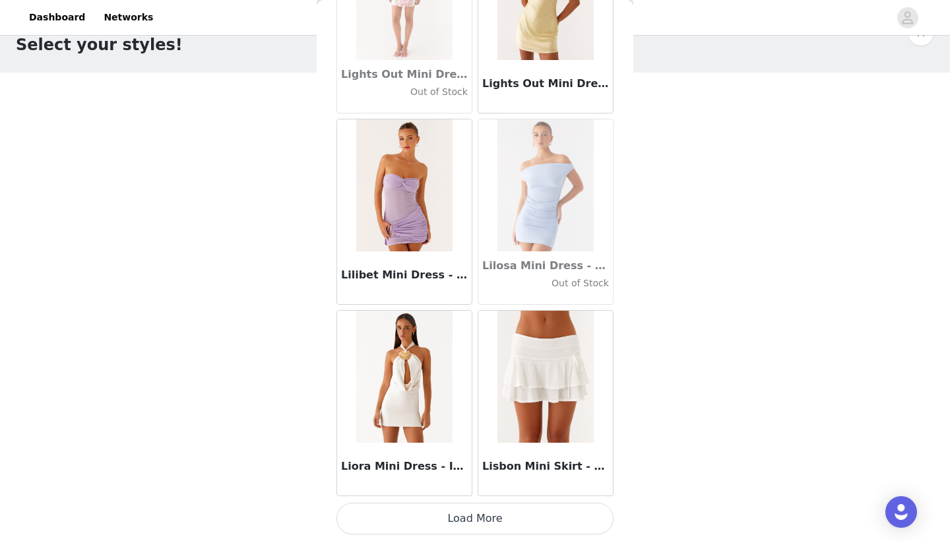
click at [493, 524] on button "Load More" at bounding box center [474, 519] width 277 height 32
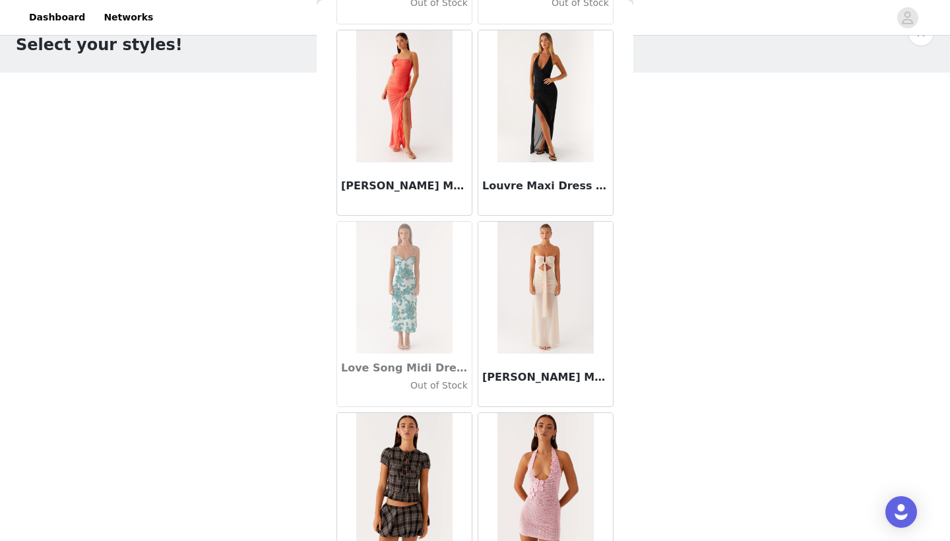
scroll to position [46521, 0]
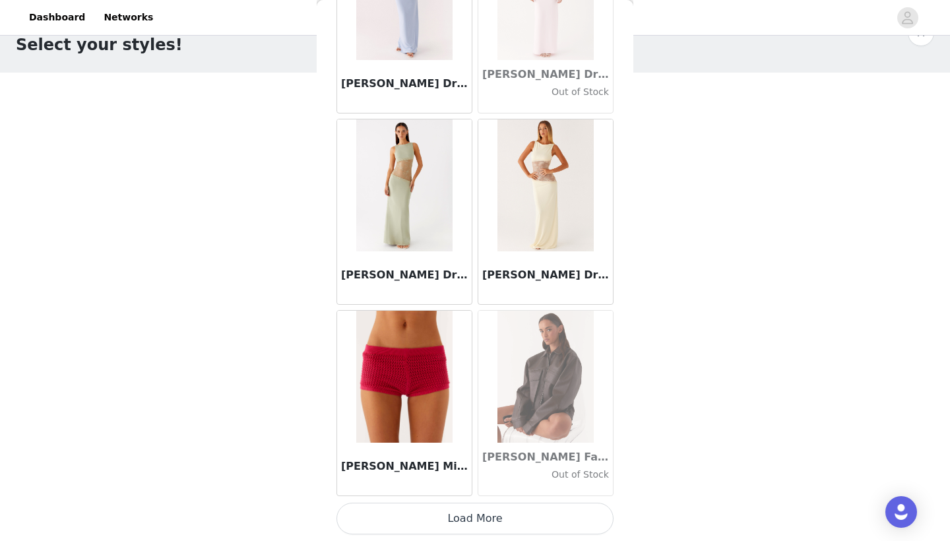
click at [511, 517] on button "Load More" at bounding box center [474, 519] width 277 height 32
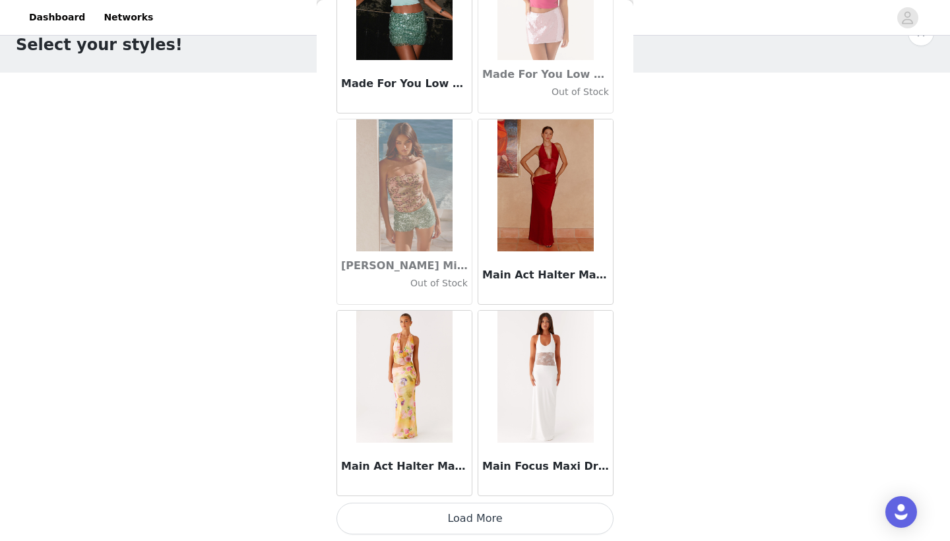
scroll to position [49297, 0]
click at [493, 520] on button "Load More" at bounding box center [474, 519] width 277 height 32
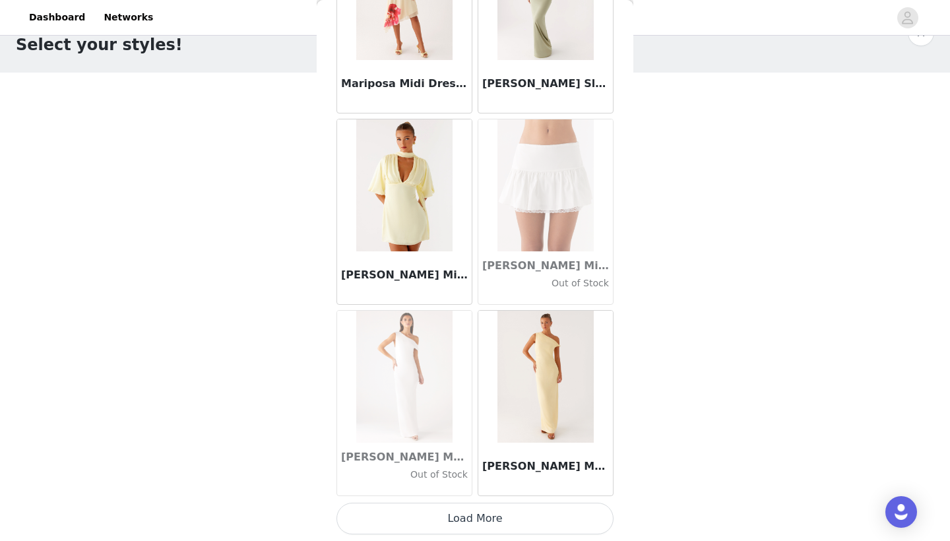
click at [482, 516] on button "Load More" at bounding box center [474, 519] width 277 height 32
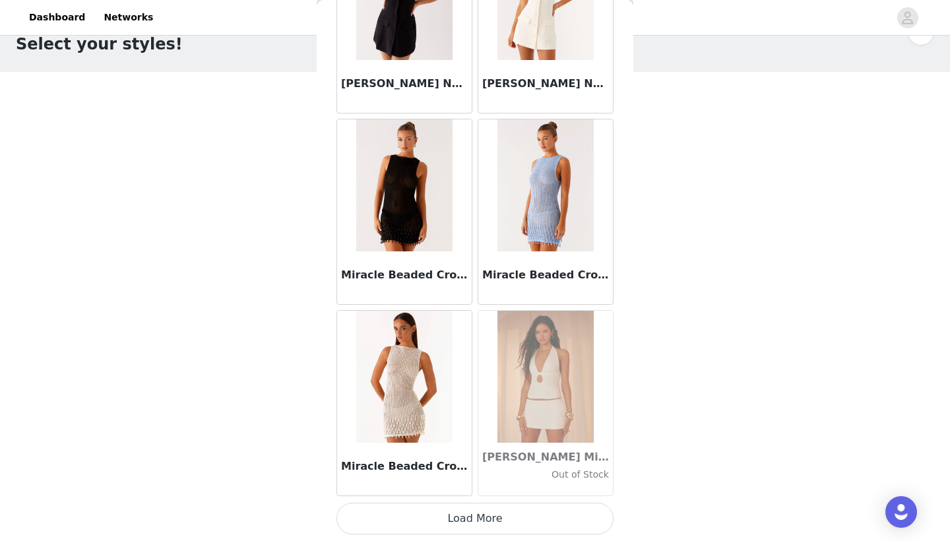
scroll to position [34, 0]
click at [499, 526] on button "Load More" at bounding box center [474, 519] width 277 height 32
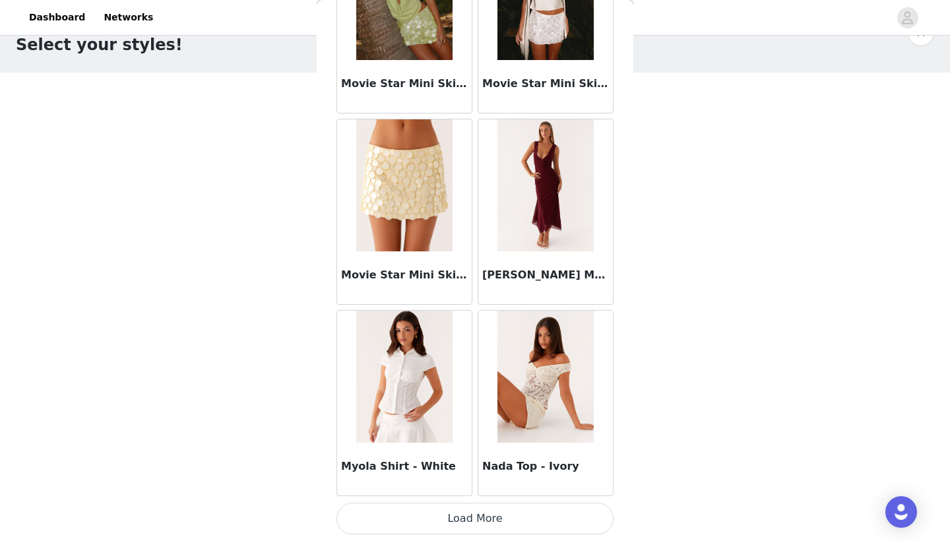
click at [518, 514] on button "Load More" at bounding box center [474, 519] width 277 height 32
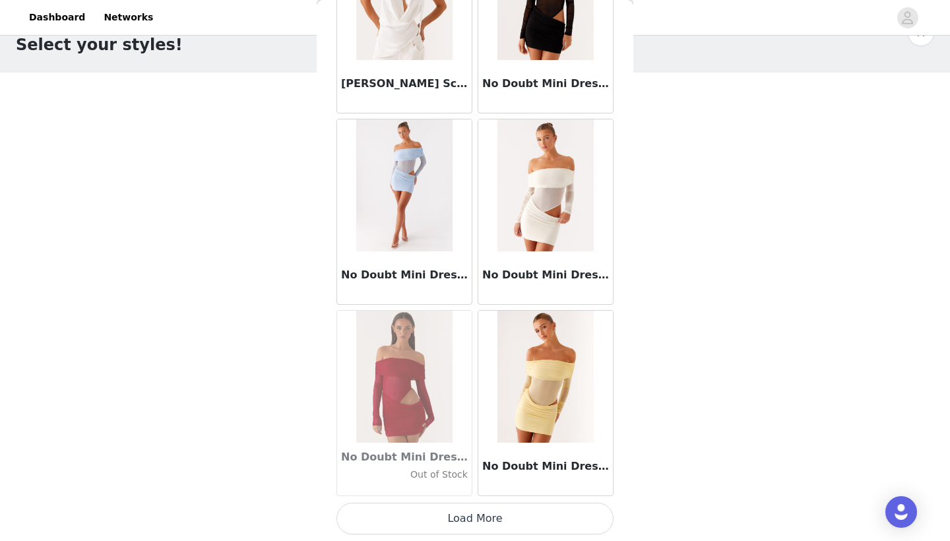
click at [457, 513] on button "Load More" at bounding box center [474, 519] width 277 height 32
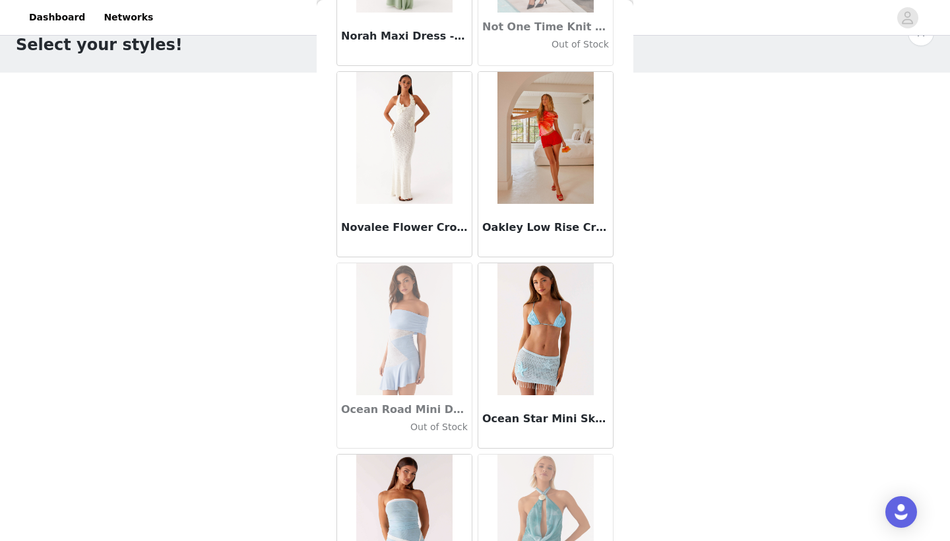
scroll to position [57953, 0]
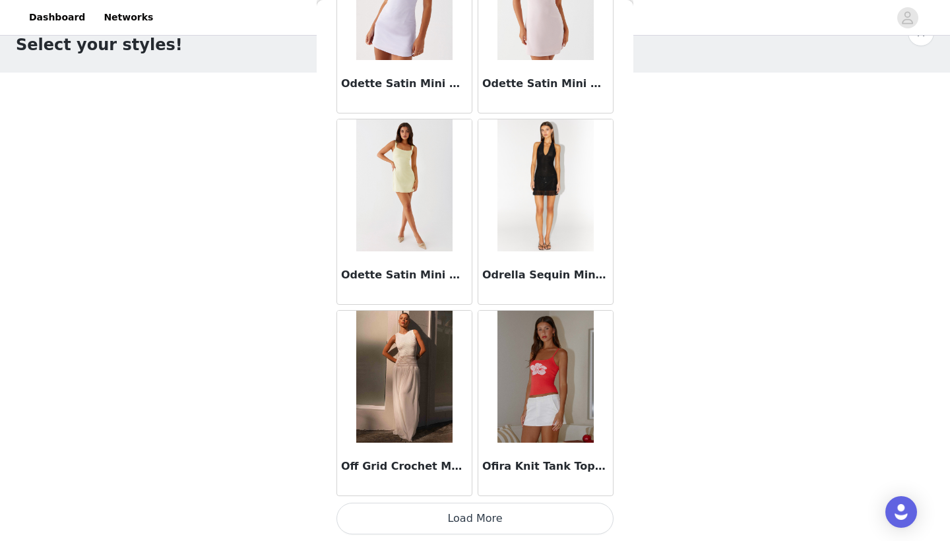
click at [456, 518] on button "Load More" at bounding box center [474, 519] width 277 height 32
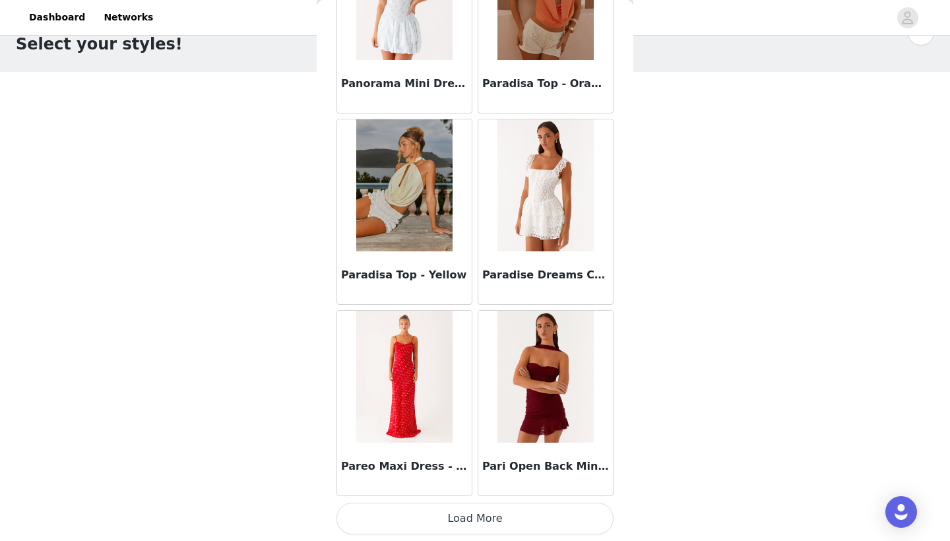
scroll to position [34, 0]
click at [447, 524] on button "Load More" at bounding box center [474, 519] width 277 height 32
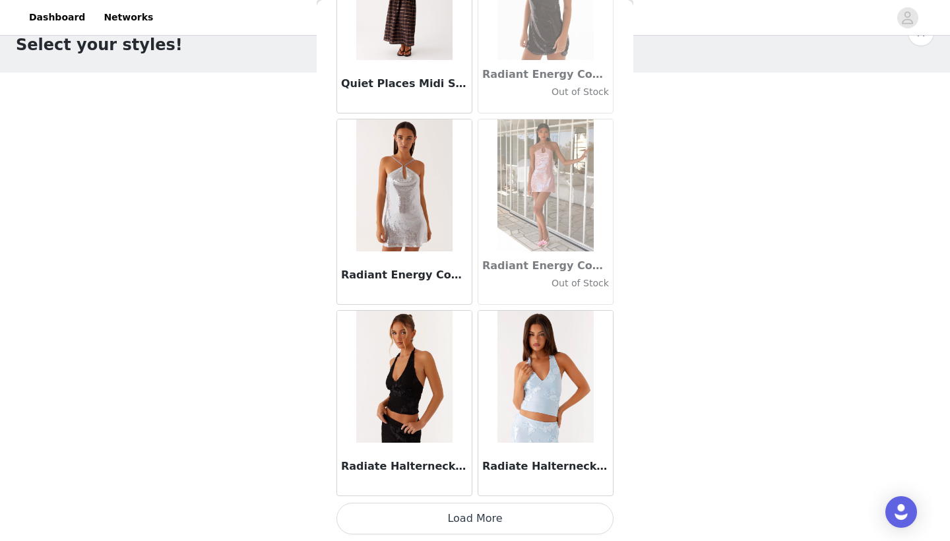
scroll to position [62686, 0]
click at [495, 529] on button "Load More" at bounding box center [474, 519] width 277 height 32
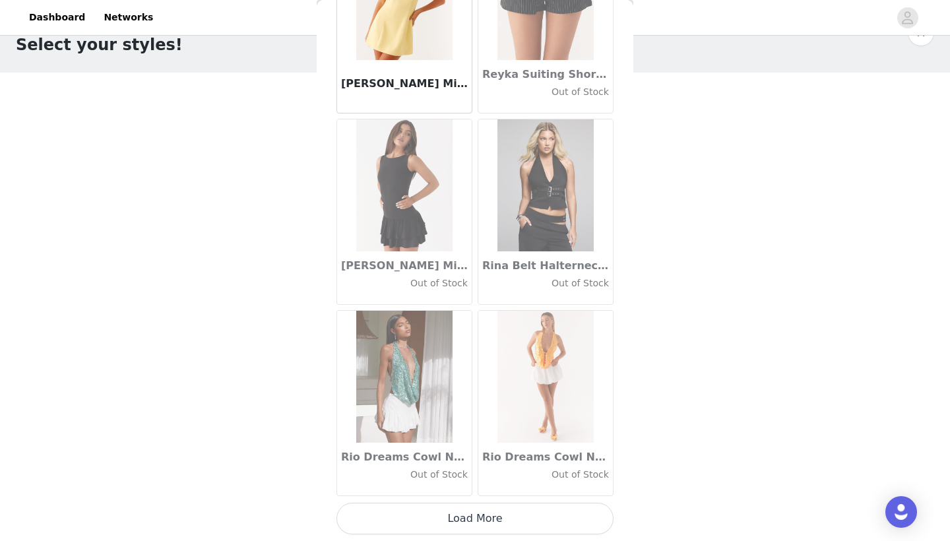
scroll to position [64599, 0]
click at [483, 525] on button "Load More" at bounding box center [474, 519] width 277 height 32
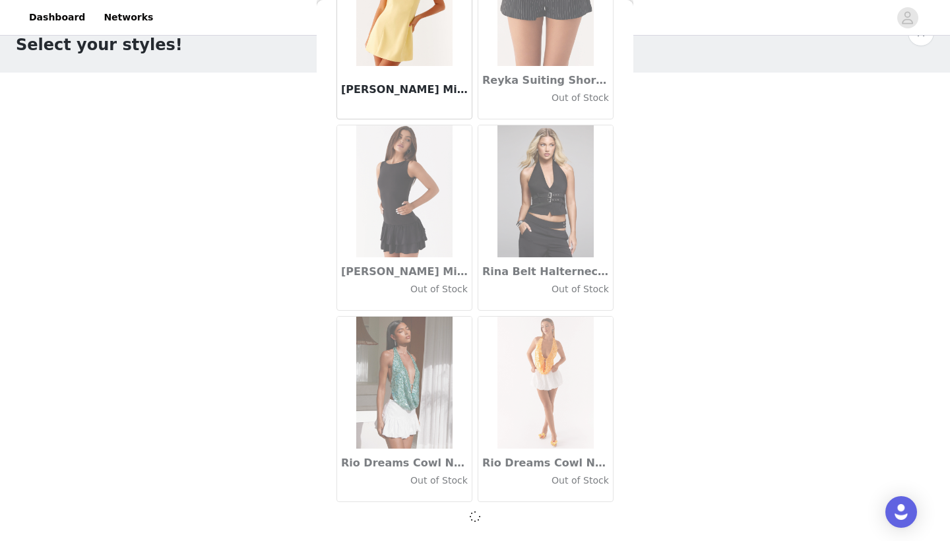
scroll to position [64593, 0]
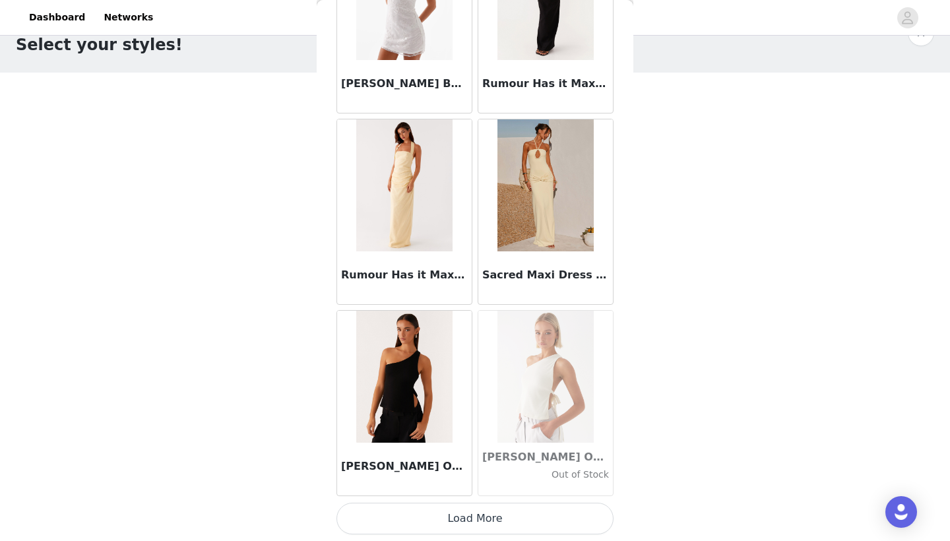
click at [495, 520] on button "Load More" at bounding box center [474, 519] width 277 height 32
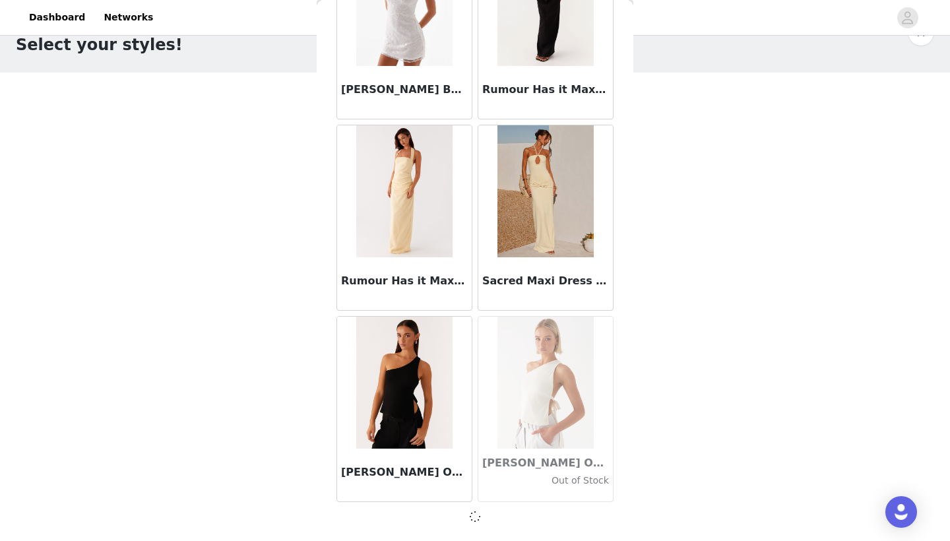
scroll to position [66506, 0]
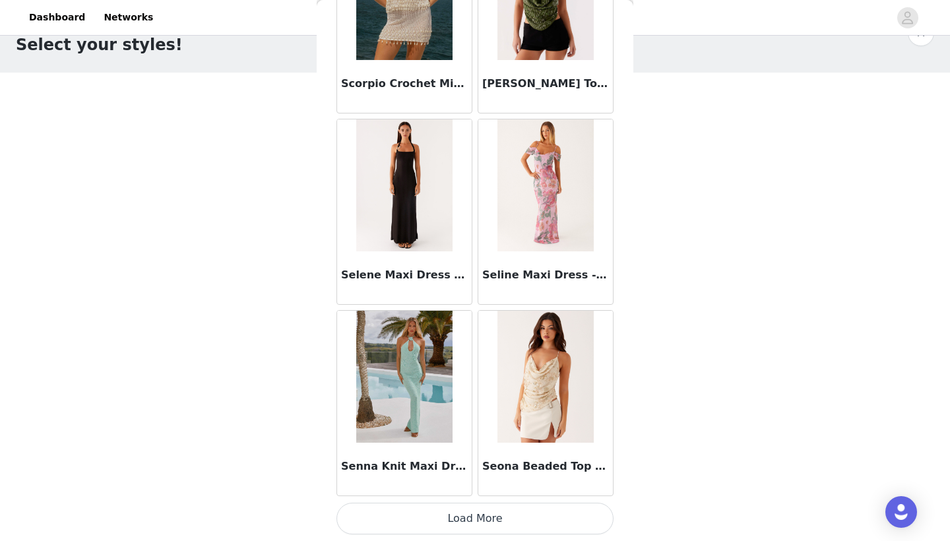
click at [481, 524] on button "Load More" at bounding box center [474, 519] width 277 height 32
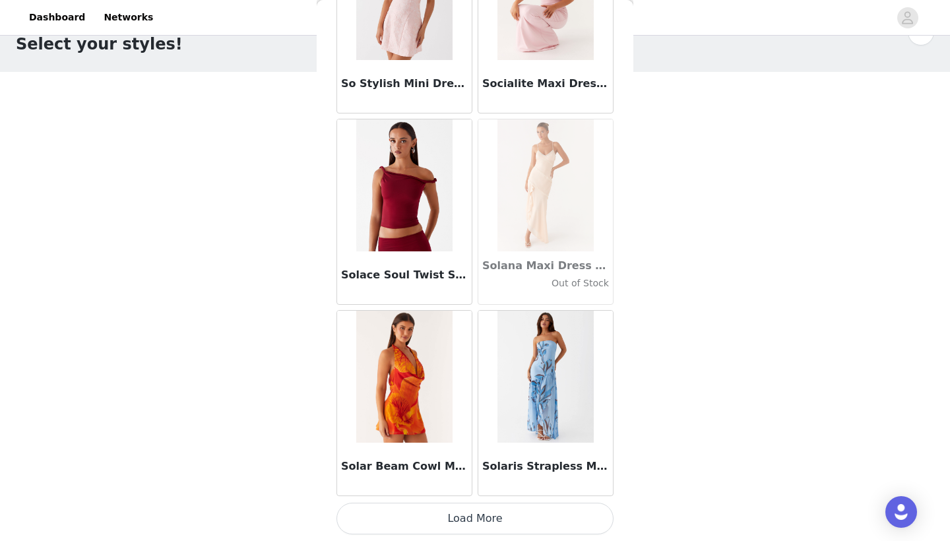
scroll to position [34, 0]
click at [494, 515] on button "Load More" at bounding box center [474, 519] width 277 height 32
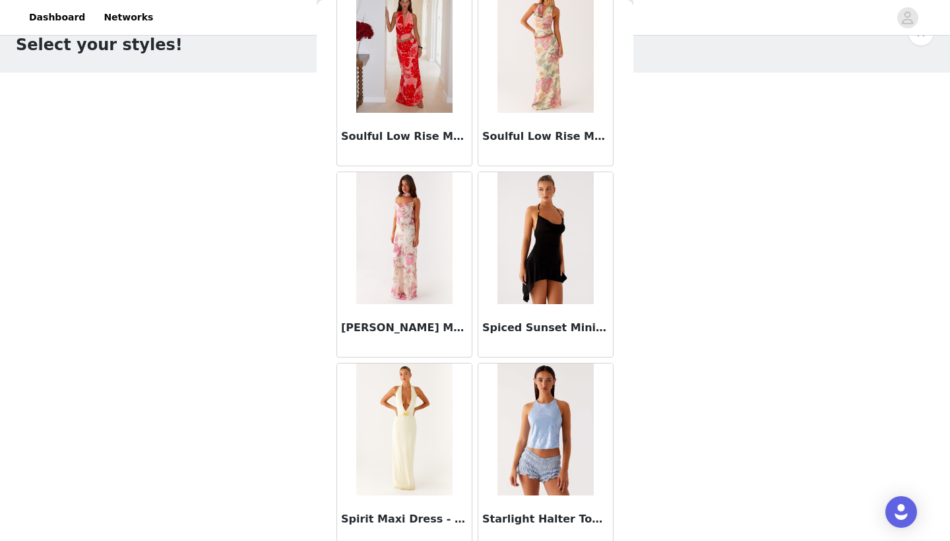
scroll to position [71871, 0]
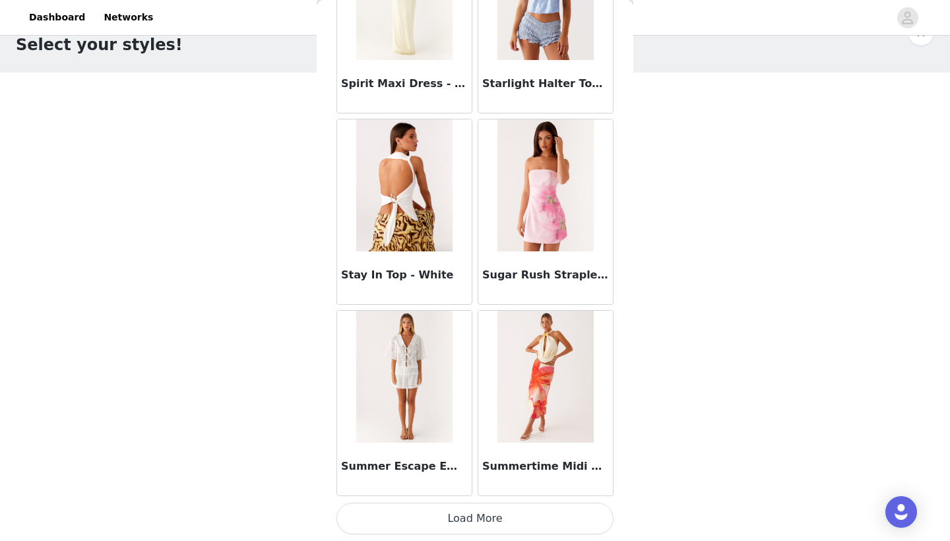
click at [480, 527] on button "Load More" at bounding box center [474, 519] width 277 height 32
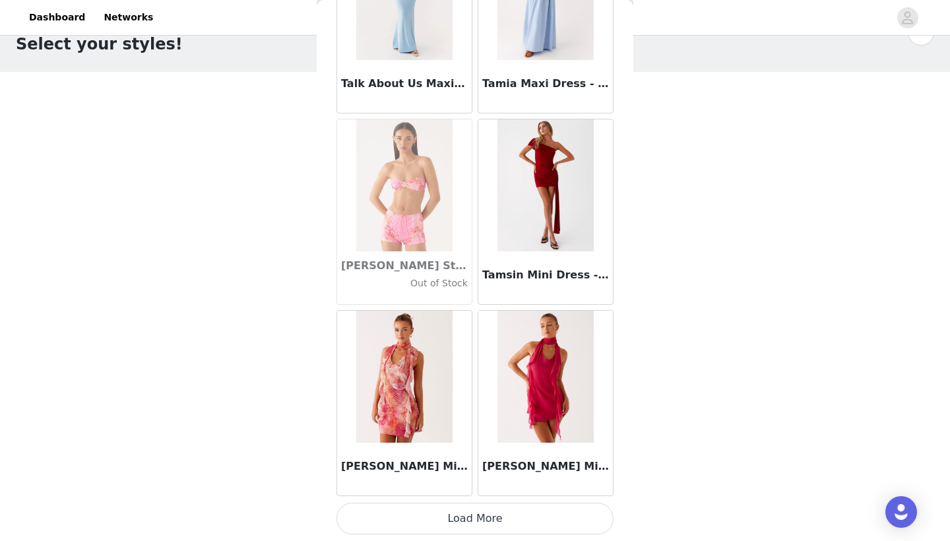
scroll to position [34, 0]
click at [493, 517] on button "Load More" at bounding box center [474, 519] width 277 height 32
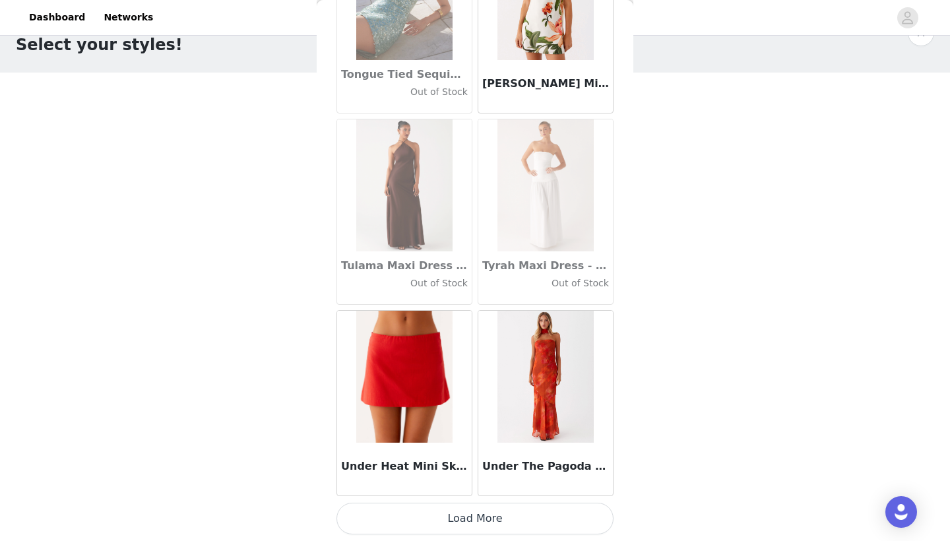
click at [482, 525] on button "Load More" at bounding box center [474, 519] width 277 height 32
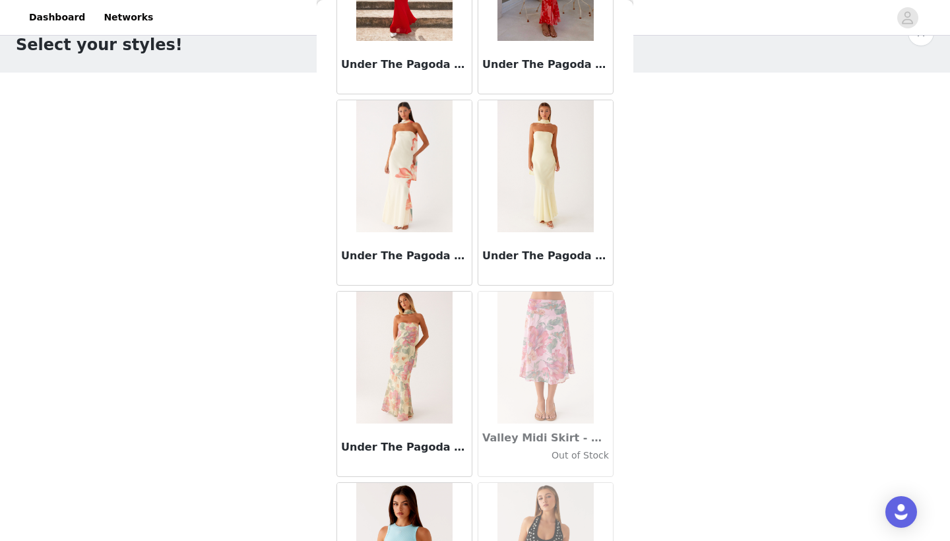
scroll to position [77245, 0]
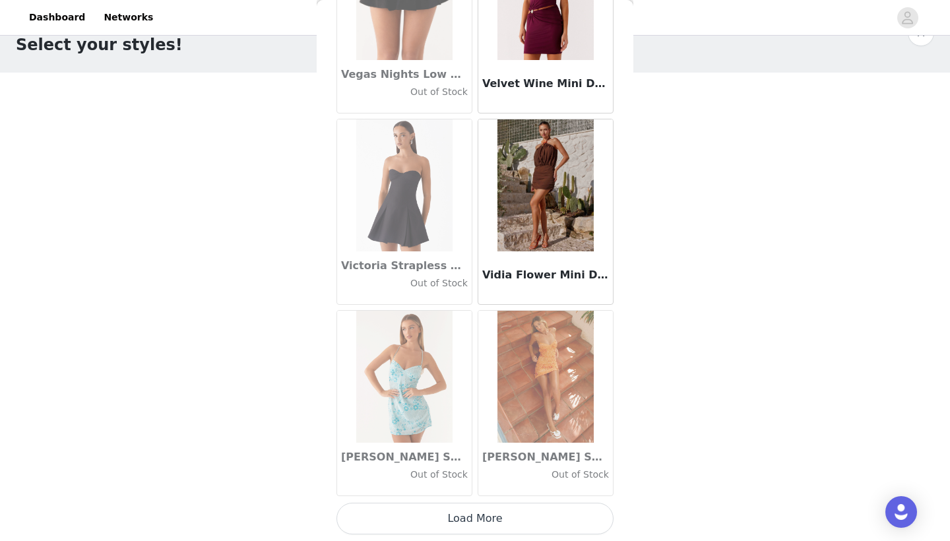
click at [468, 525] on button "Load More" at bounding box center [474, 519] width 277 height 32
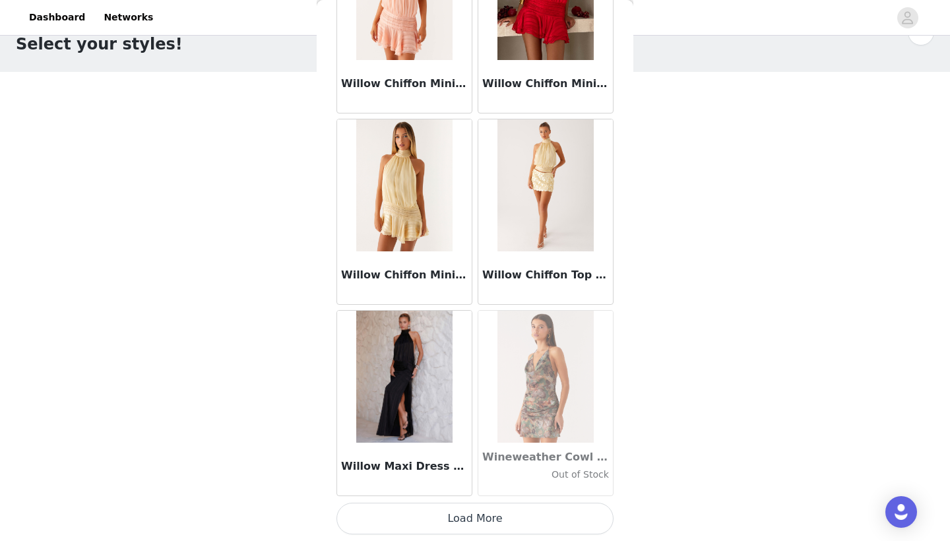
scroll to position [34, 0]
click at [478, 520] on button "Load More" at bounding box center [474, 519] width 277 height 32
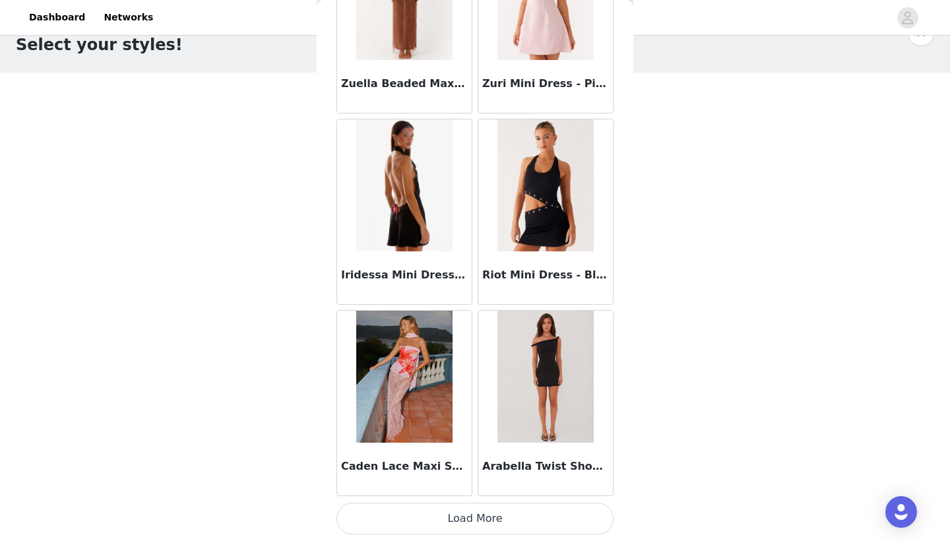
click at [443, 518] on button "Load More" at bounding box center [474, 519] width 277 height 32
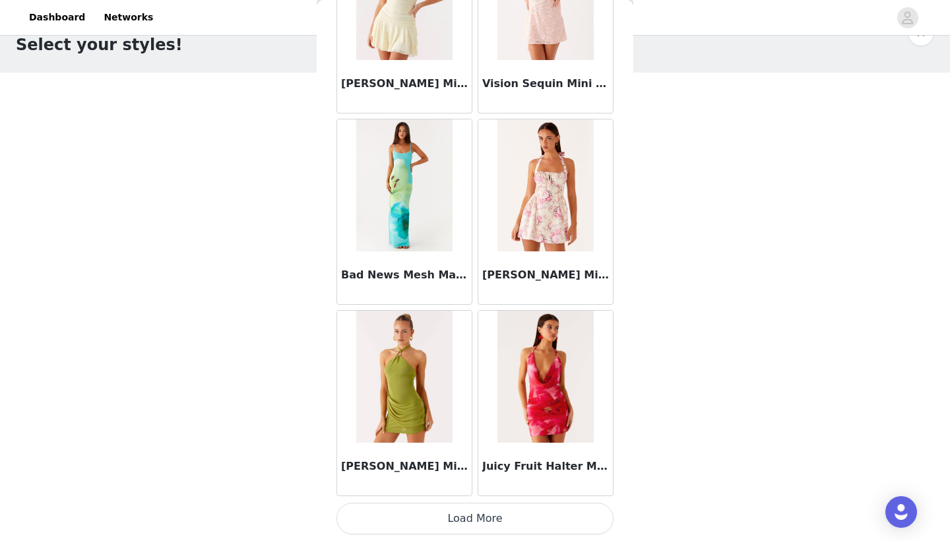
click at [469, 528] on button "Load More" at bounding box center [474, 519] width 277 height 32
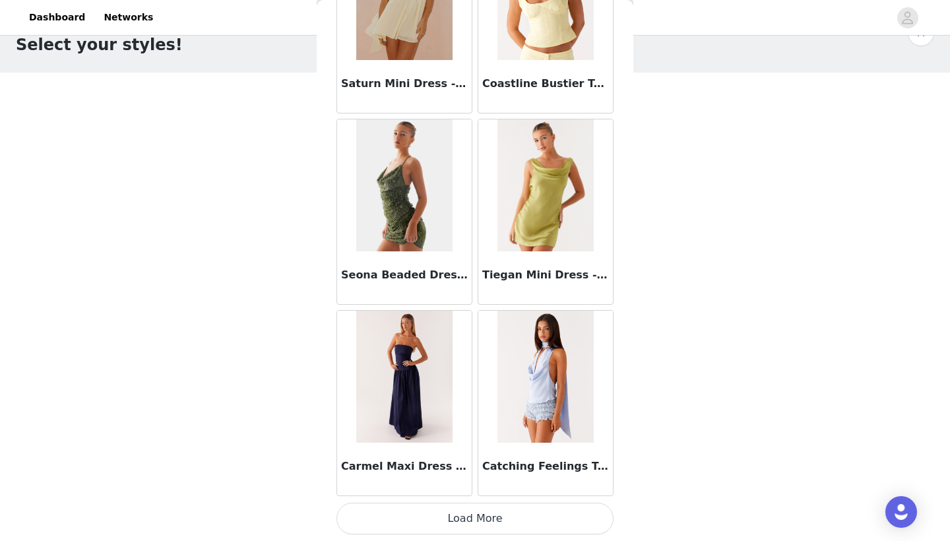
click at [466, 518] on button "Load More" at bounding box center [474, 519] width 277 height 32
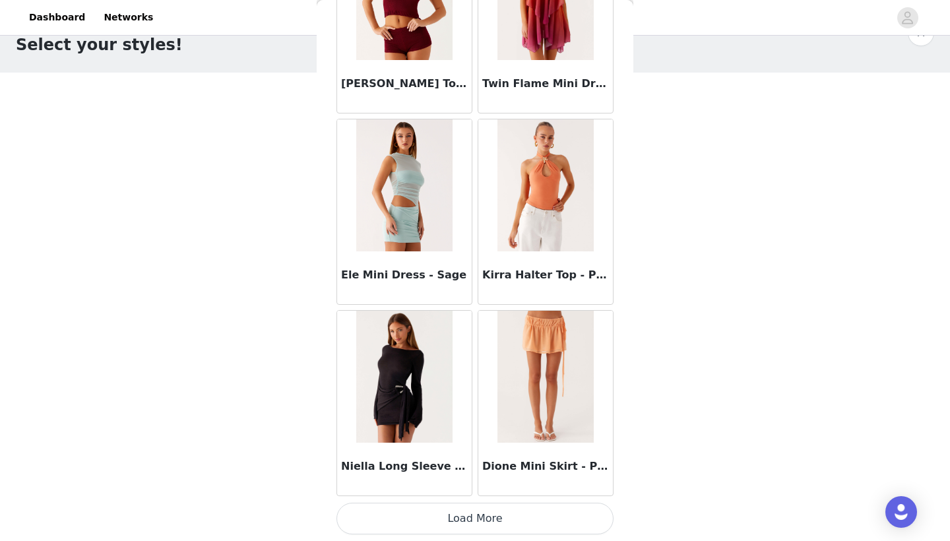
scroll to position [87553, 0]
click at [491, 514] on button "Load More" at bounding box center [474, 519] width 277 height 32
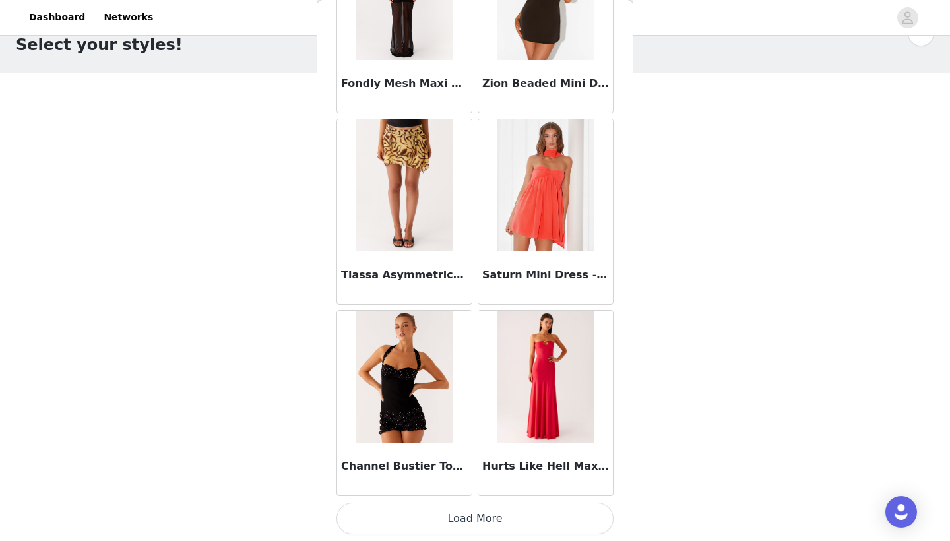
scroll to position [89465, 0]
click at [482, 517] on button "Load More" at bounding box center [474, 519] width 277 height 32
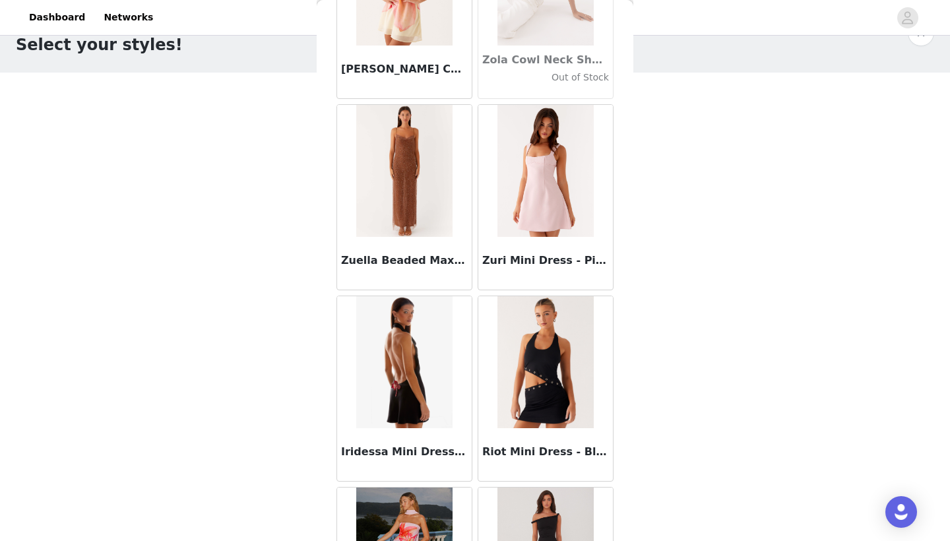
scroll to position [81639, 0]
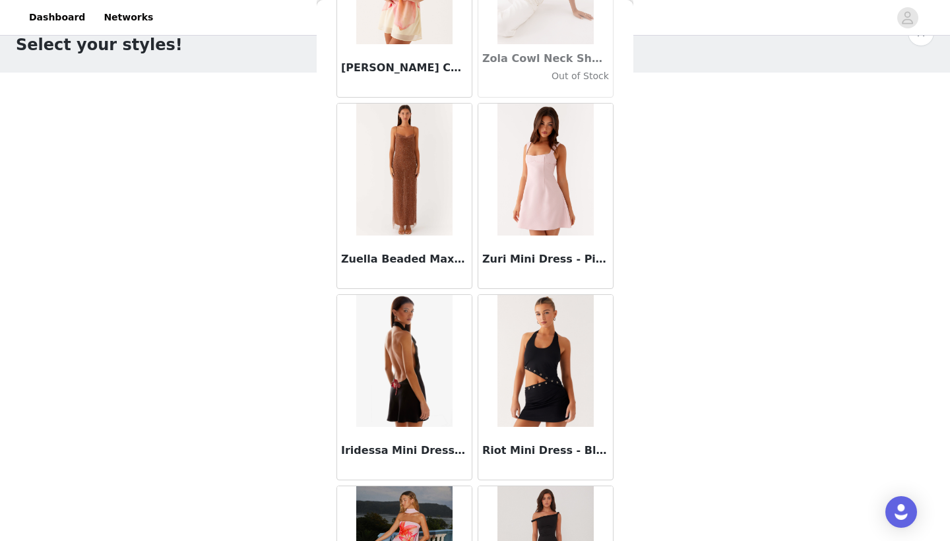
click at [412, 356] on img at bounding box center [404, 361] width 96 height 132
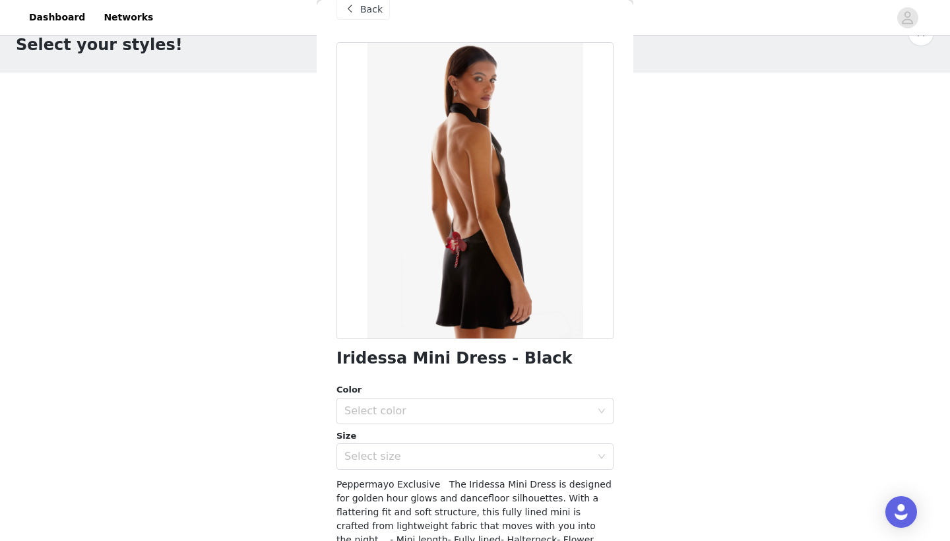
scroll to position [27, 0]
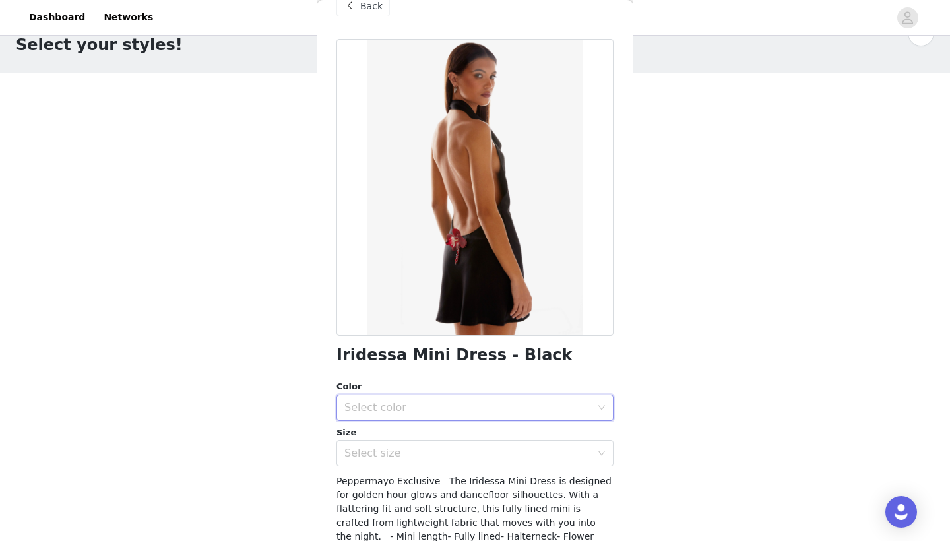
click at [482, 398] on div "Select color" at bounding box center [470, 407] width 253 height 25
click at [460, 433] on li "Black" at bounding box center [474, 435] width 277 height 21
click at [460, 450] on div "Select size" at bounding box center [467, 453] width 247 height 13
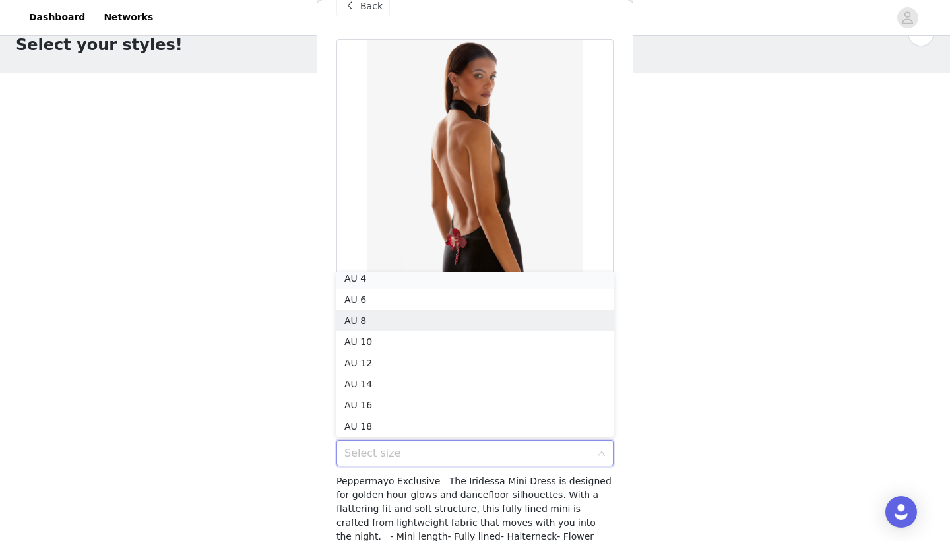
scroll to position [3, 0]
click at [450, 277] on li "AU 4" at bounding box center [474, 282] width 277 height 21
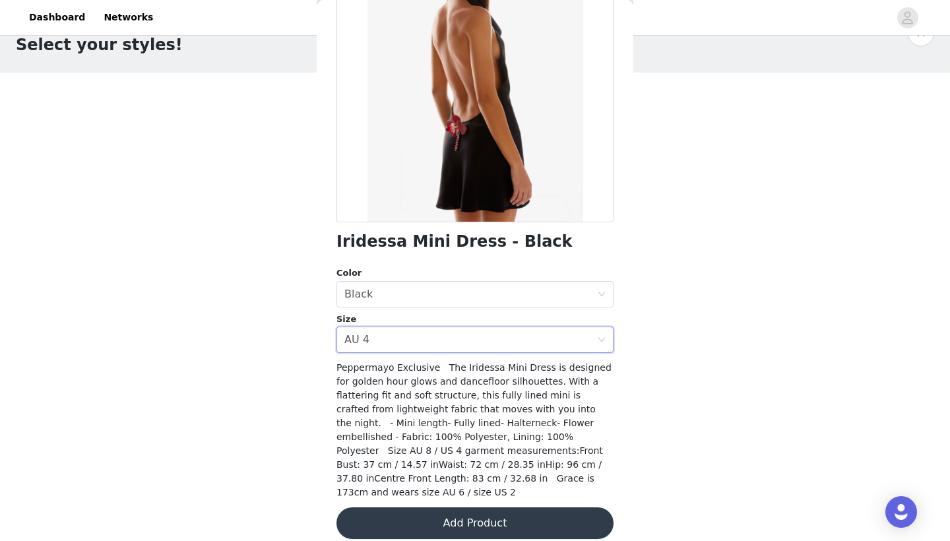
scroll to position [140, 0]
click at [458, 508] on button "Add Product" at bounding box center [474, 524] width 277 height 32
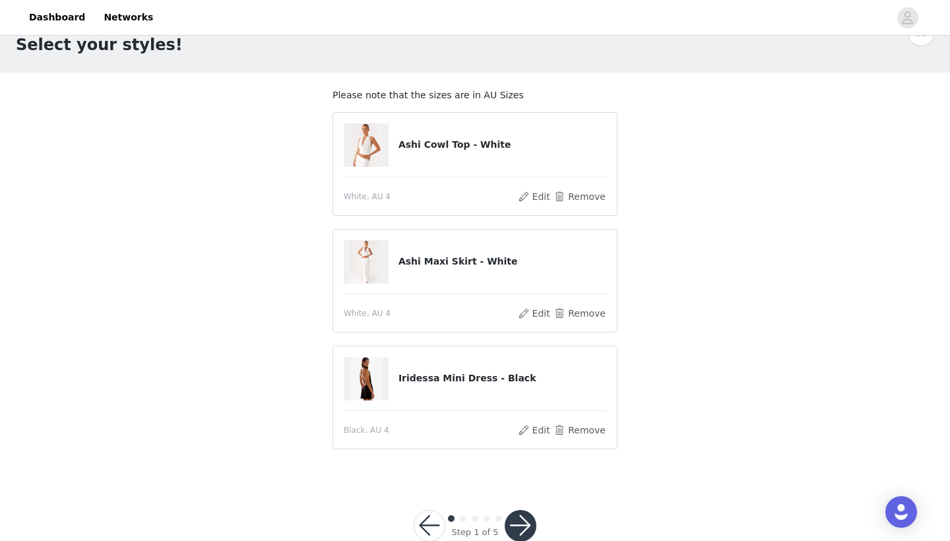
click at [519, 523] on button "button" at bounding box center [521, 526] width 32 height 32
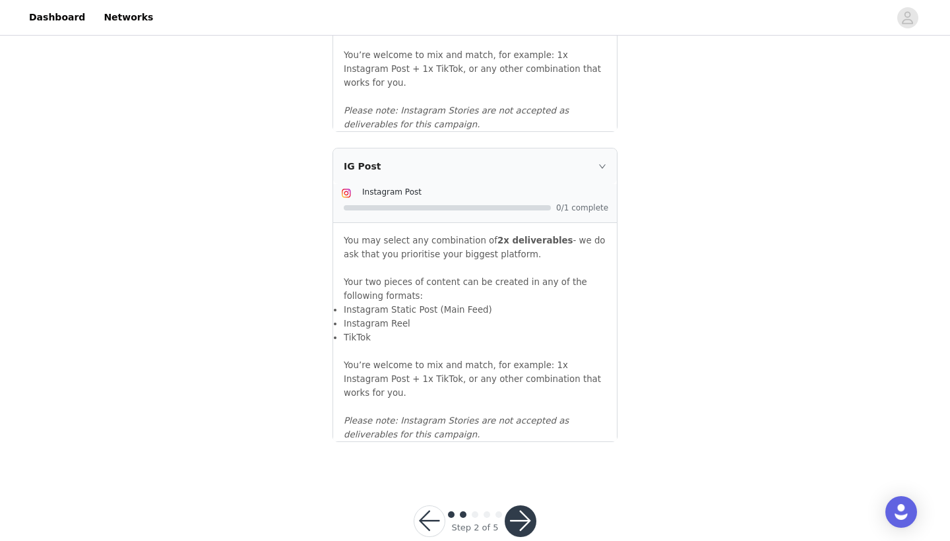
scroll to position [1406, 0]
click at [519, 506] on button "button" at bounding box center [521, 522] width 32 height 32
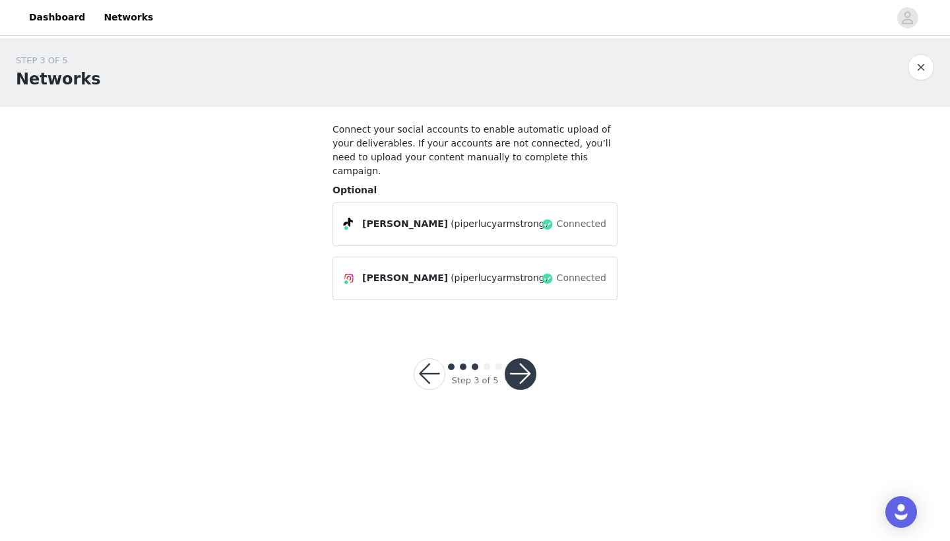
click at [522, 367] on button "button" at bounding box center [521, 374] width 32 height 32
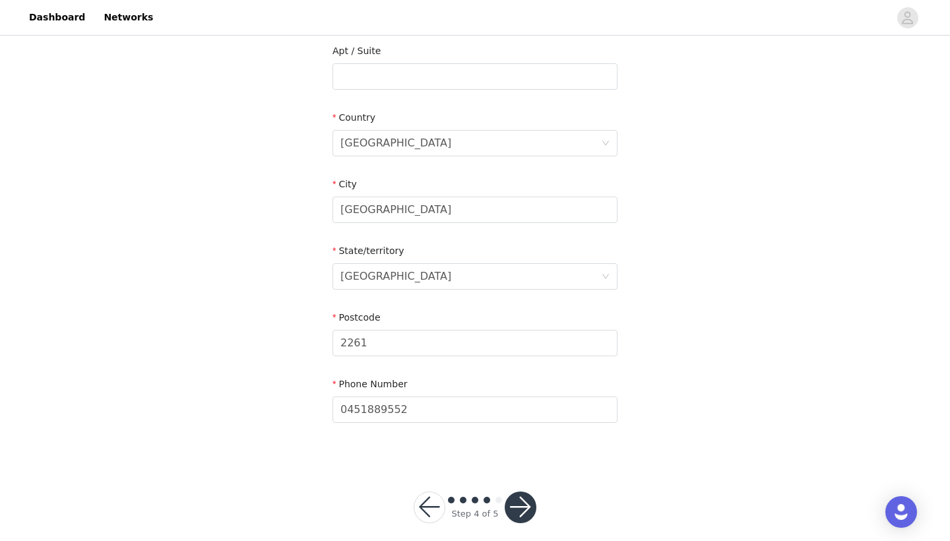
scroll to position [414, 0]
click at [518, 492] on button "button" at bounding box center [521, 508] width 32 height 32
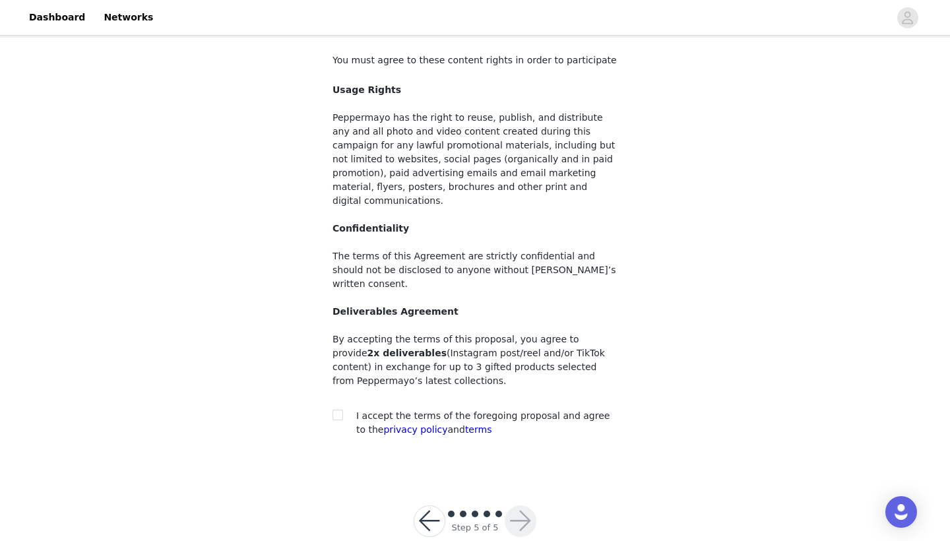
scroll to position [69, 0]
click at [337, 410] on input "checkbox" at bounding box center [336, 414] width 9 height 9
checkbox input "true"
click at [516, 506] on button "button" at bounding box center [521, 522] width 32 height 32
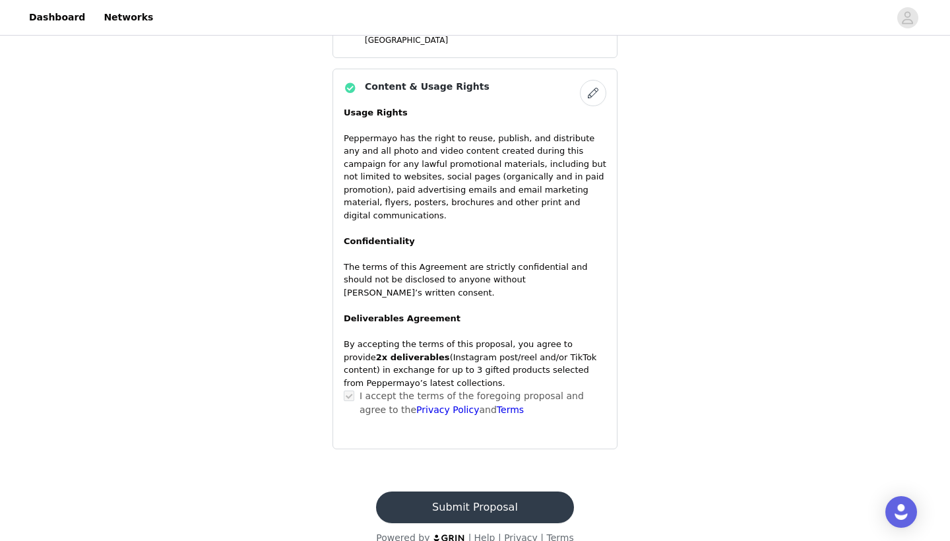
click at [481, 491] on button "Submit Proposal" at bounding box center [474, 507] width 197 height 32
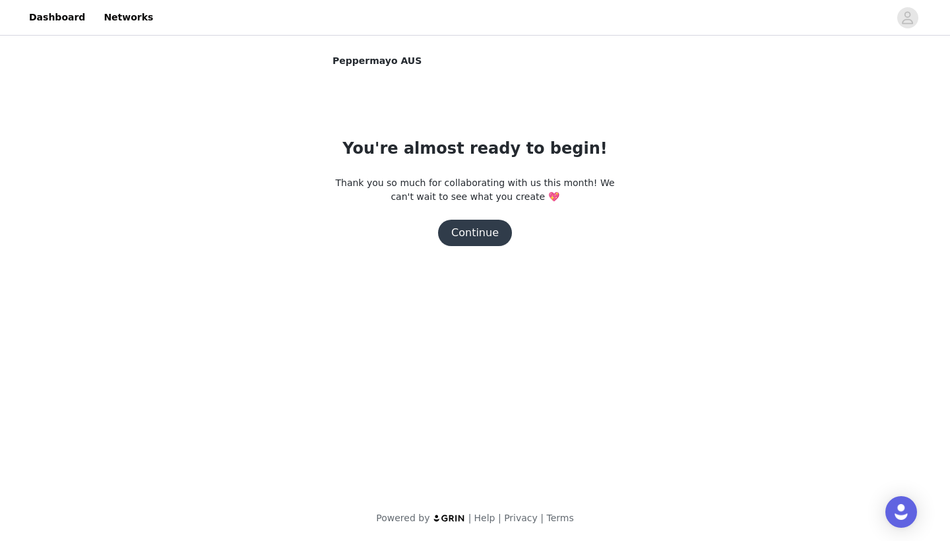
click at [483, 234] on button "Continue" at bounding box center [475, 233] width 74 height 26
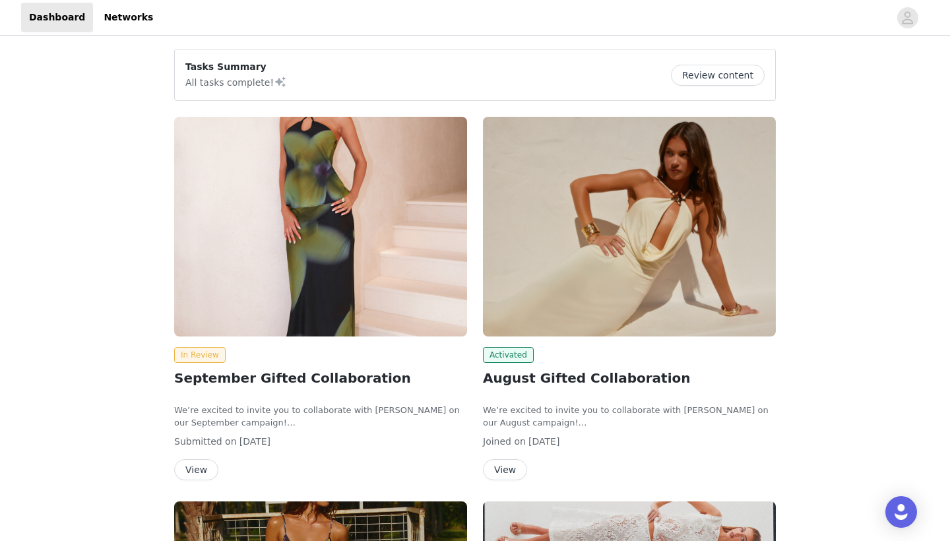
click at [193, 466] on button "View" at bounding box center [196, 469] width 44 height 21
